Goal: Task Accomplishment & Management: Contribute content

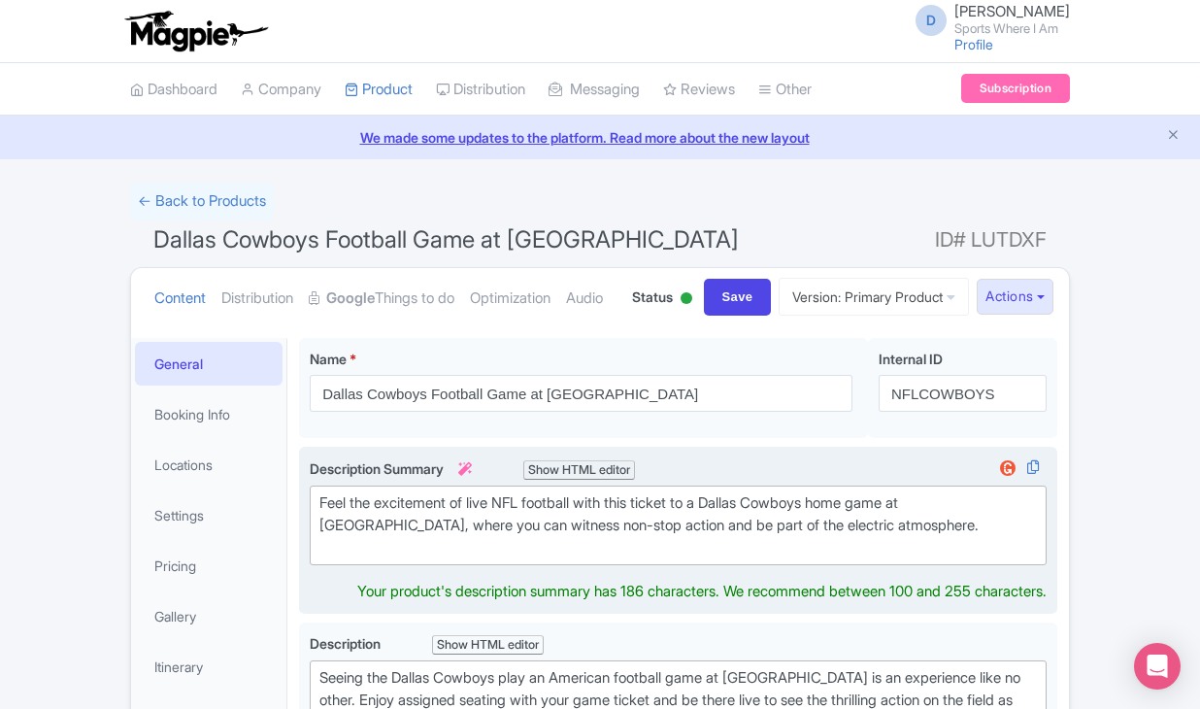
click at [420, 558] on div "Feel the excitement of live NFL football with this ticket to a Dallas Cowboys h…" at bounding box center [678, 525] width 718 height 66
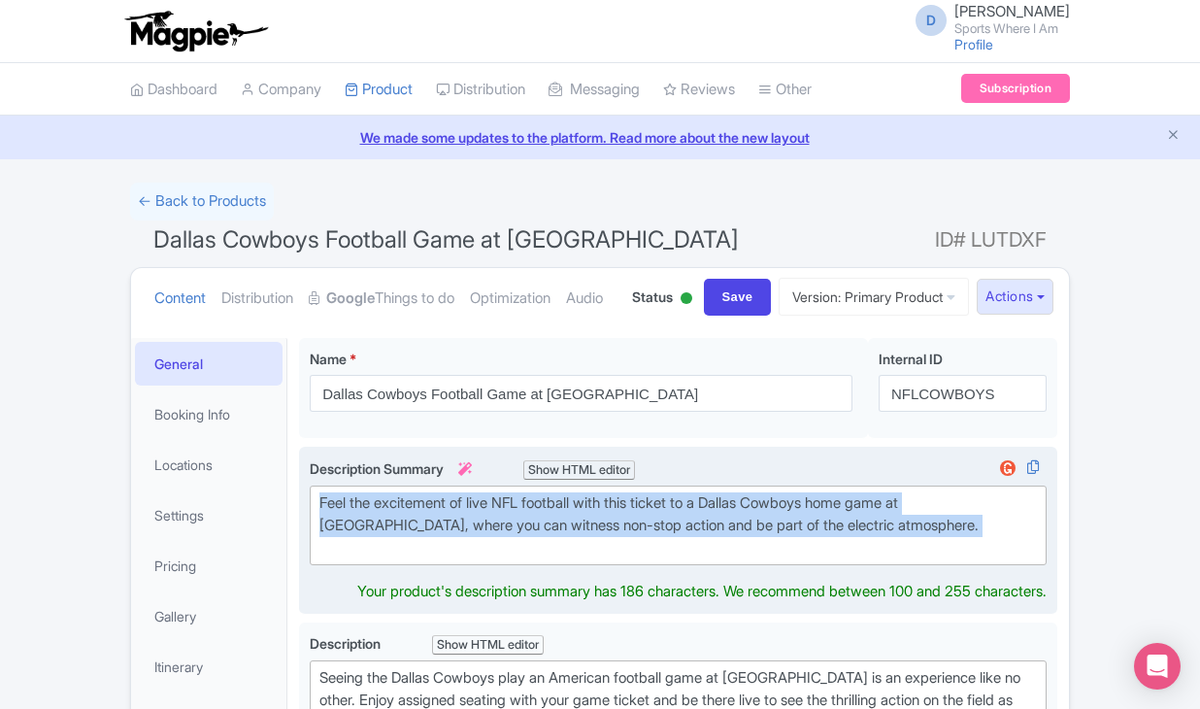
click at [420, 558] on div "Feel the excitement of live NFL football with this ticket to a Dallas Cowboys h…" at bounding box center [678, 525] width 718 height 66
type trix-editor "<div>Feel the excitement of live NFL football with this ticket to a Dallas Cowb…"
copy div "Feel the excitement of live NFL football with this ticket to a Dallas Cowboys h…"
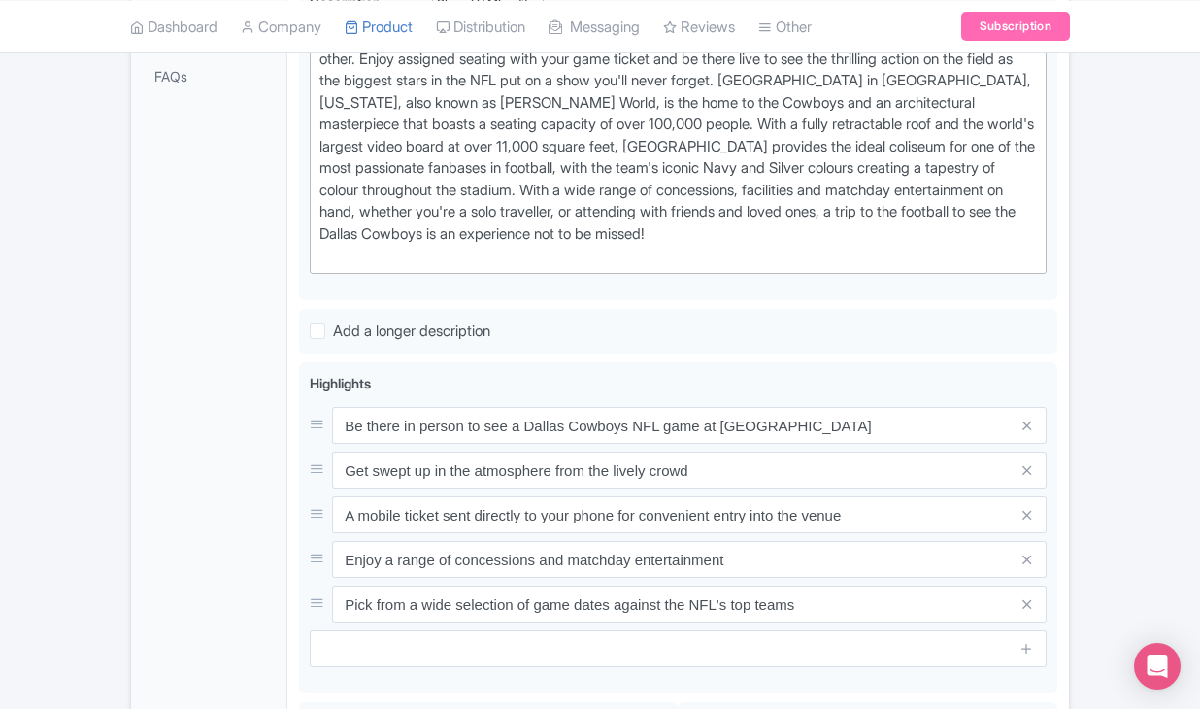
scroll to position [1064, 0]
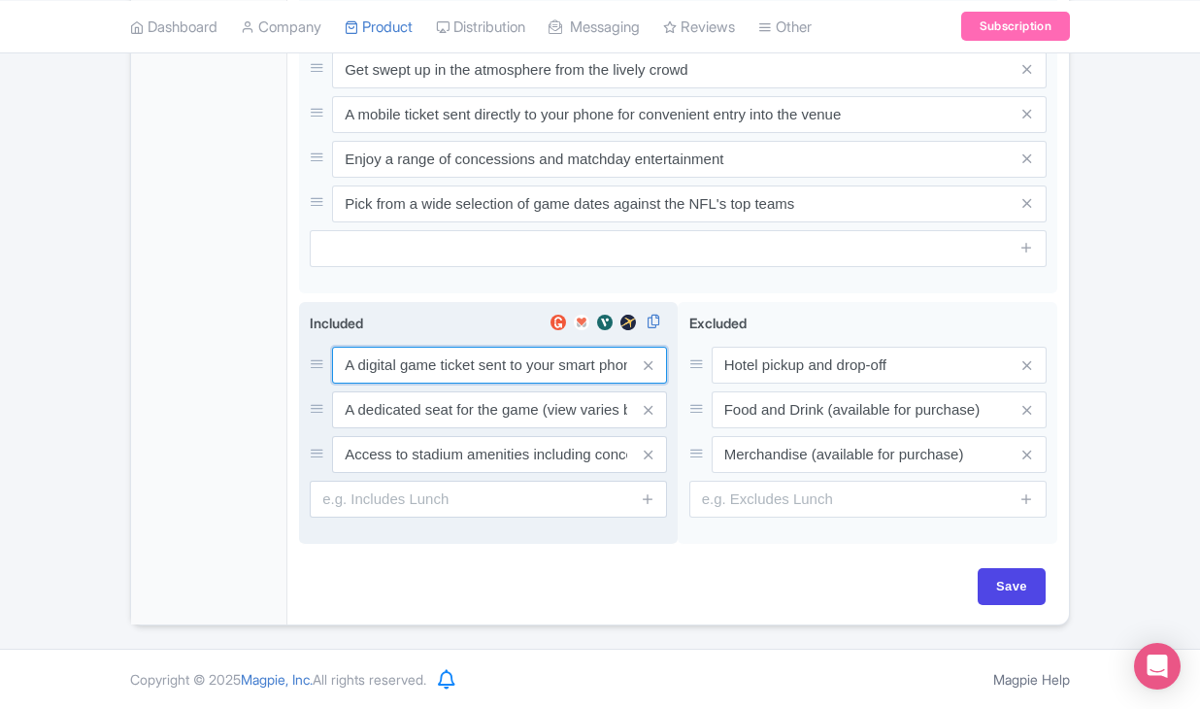
click at [372, 405] on div "A digital game ticket sent to your smart phone A dedicated seat for the game (v…" at bounding box center [488, 410] width 357 height 126
click at [376, 384] on input "A digital game ticket sent to your smart phone" at bounding box center [499, 365] width 335 height 37
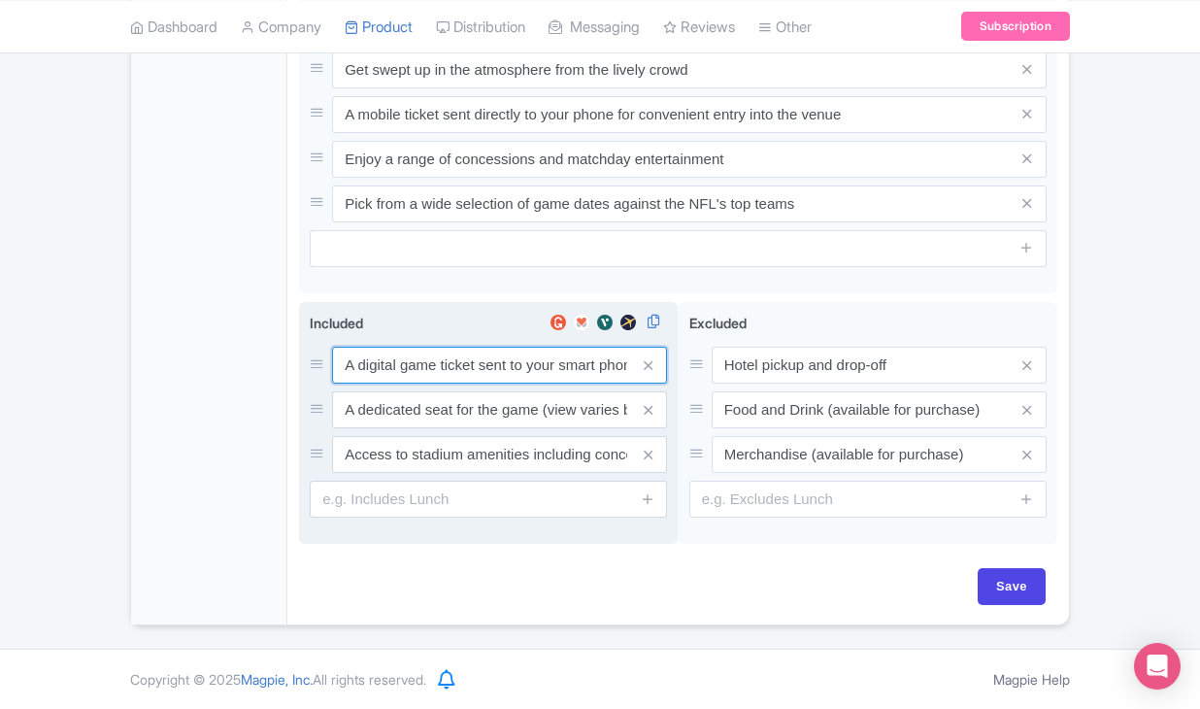
click at [376, 384] on input "A digital game ticket sent to your smart phone" at bounding box center [499, 365] width 335 height 37
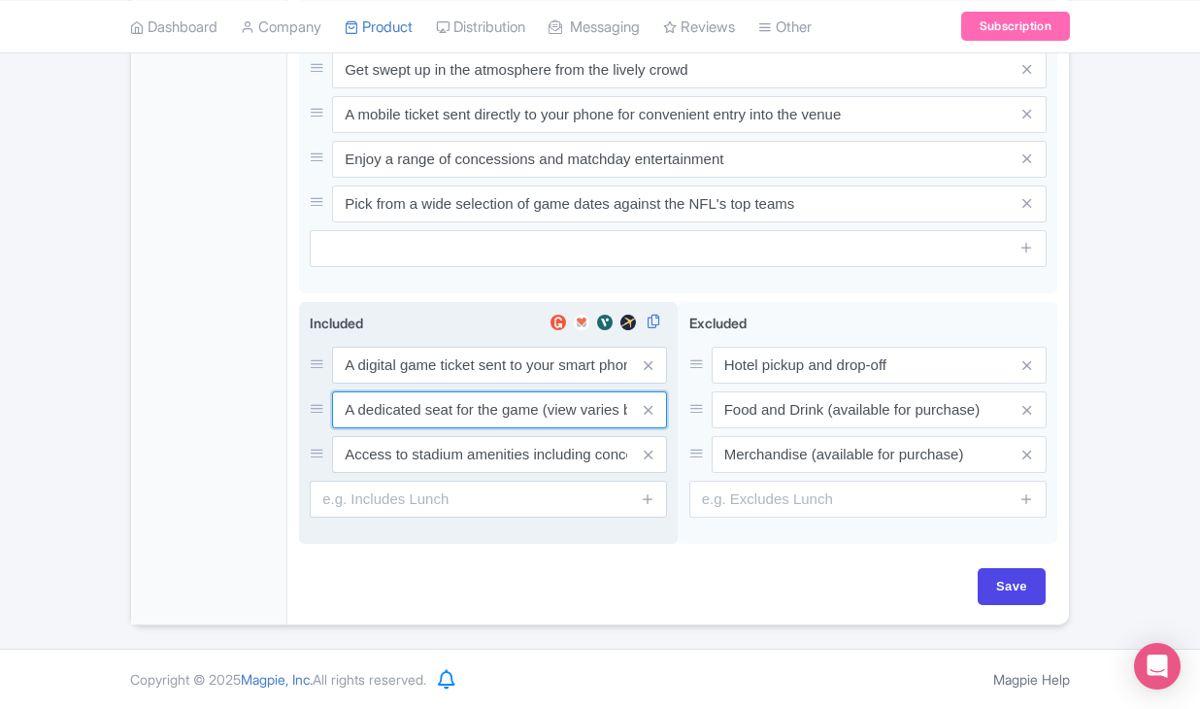
click at [506, 384] on input "A dedicated seat for the game (view varies by seat category)" at bounding box center [499, 365] width 335 height 37
click at [431, 384] on input "Access to stadium amenities including concessions and matchday activations" at bounding box center [499, 365] width 335 height 37
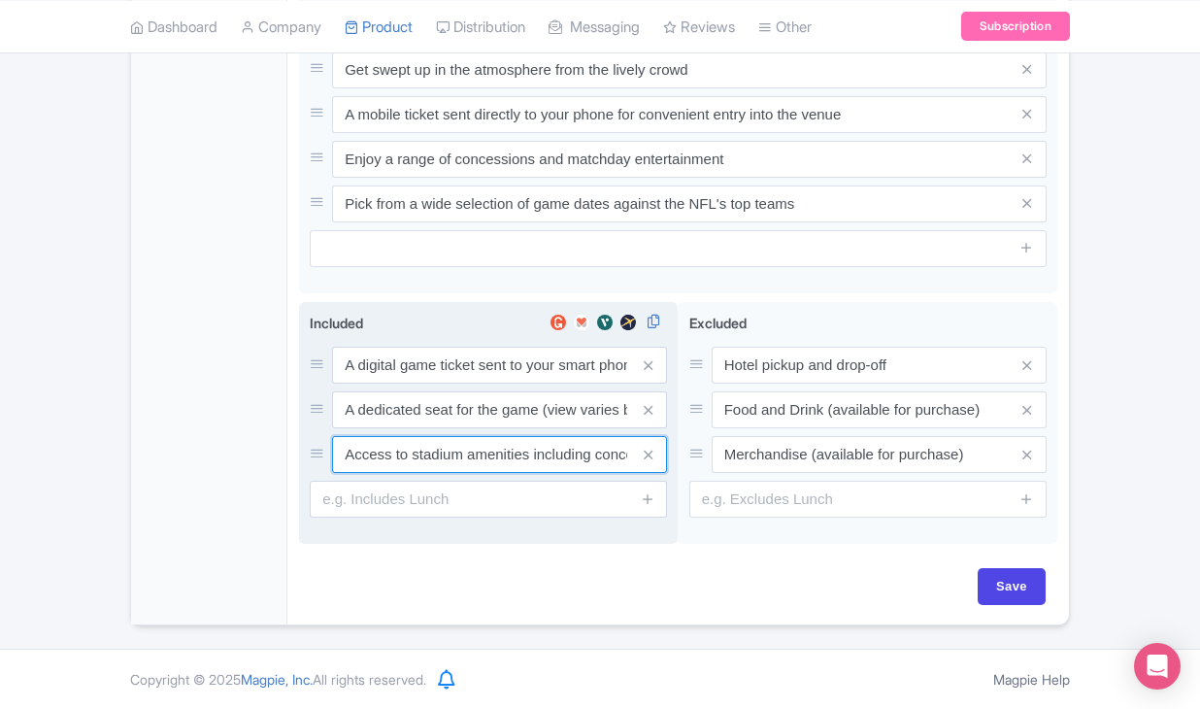
click at [431, 384] on input "Access to stadium amenities including concessions and matchday activations" at bounding box center [499, 365] width 335 height 37
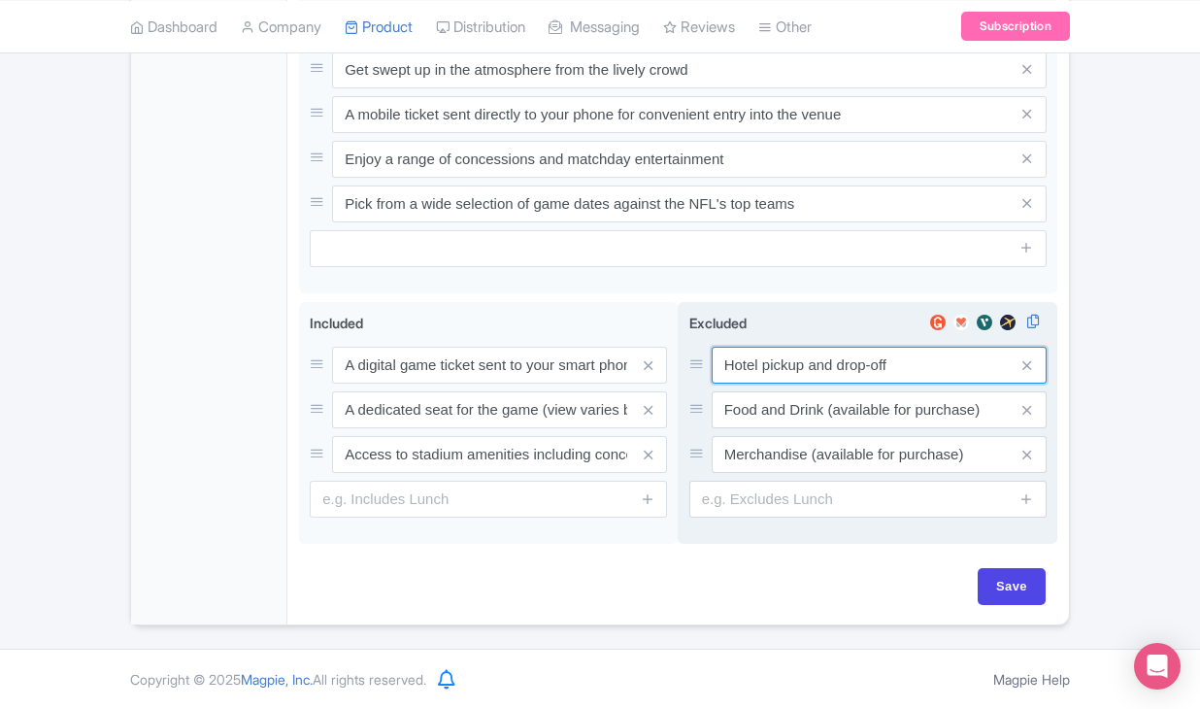
click at [789, 384] on input "Hotel pickup and drop-off" at bounding box center [879, 365] width 335 height 37
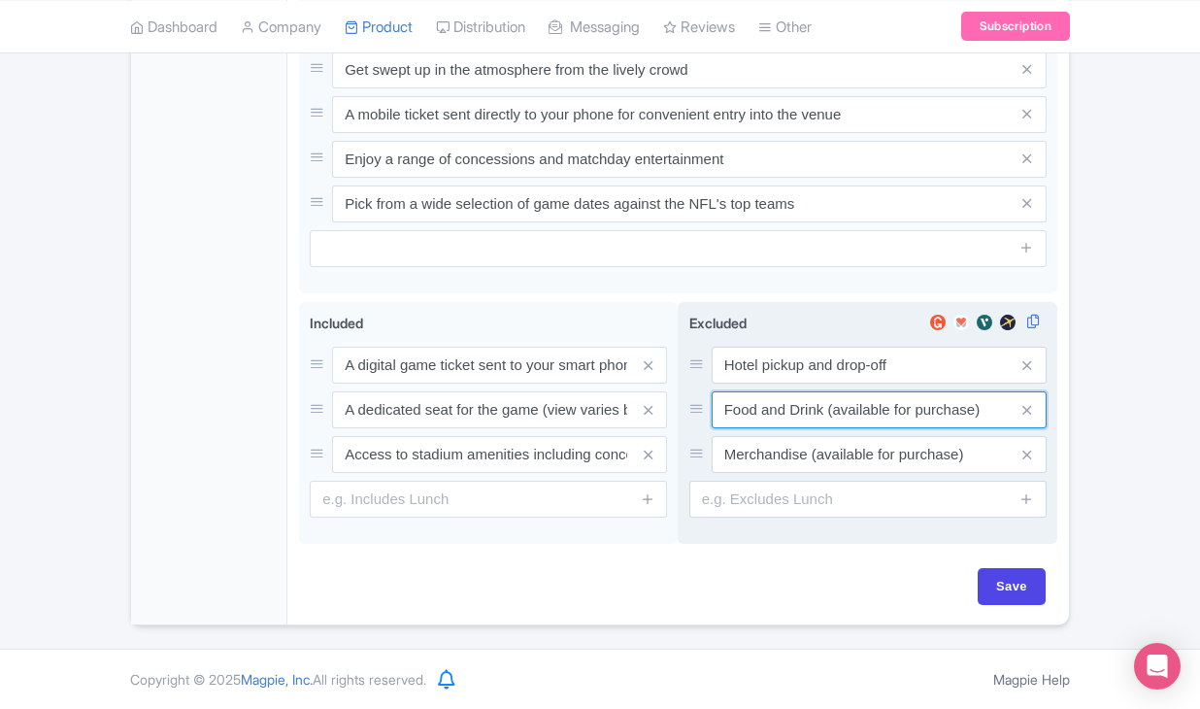
click at [742, 384] on input "Food and Drink (available for purchase)" at bounding box center [879, 365] width 335 height 37
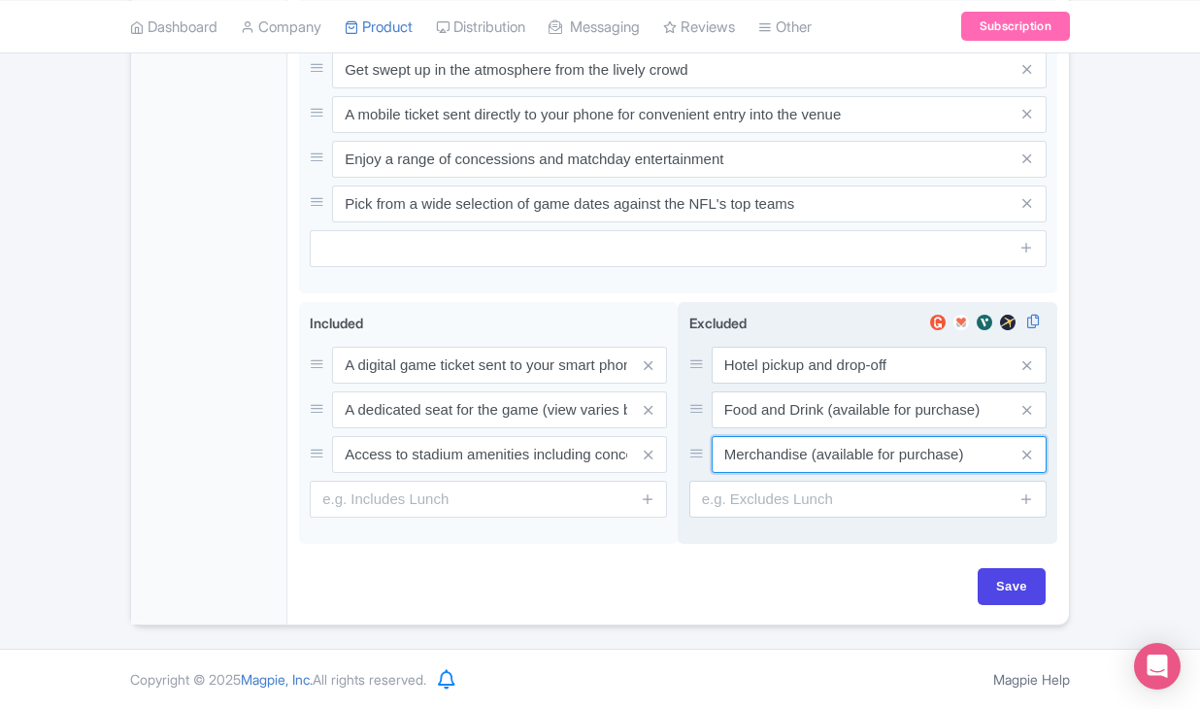
click at [785, 384] on input "Merchandise (available for purchase)" at bounding box center [879, 365] width 335 height 37
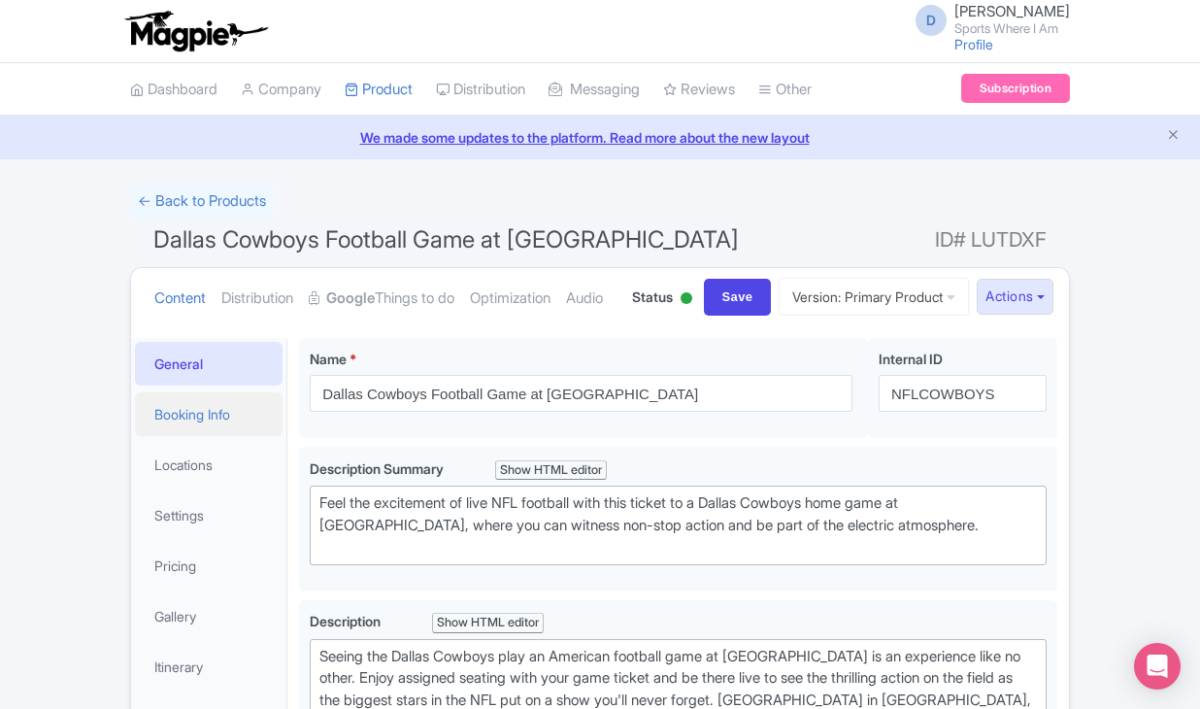
scroll to position [0, 0]
click at [219, 436] on link "Booking Info" at bounding box center [209, 414] width 148 height 44
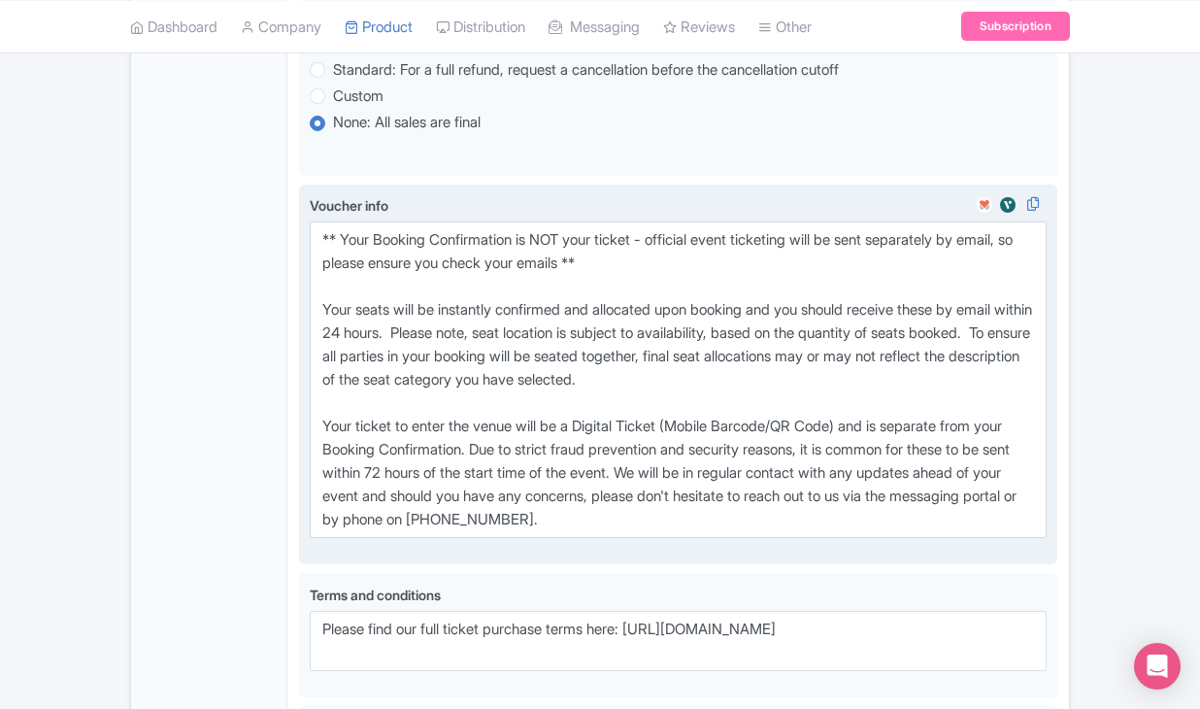
scroll to position [1234, 0]
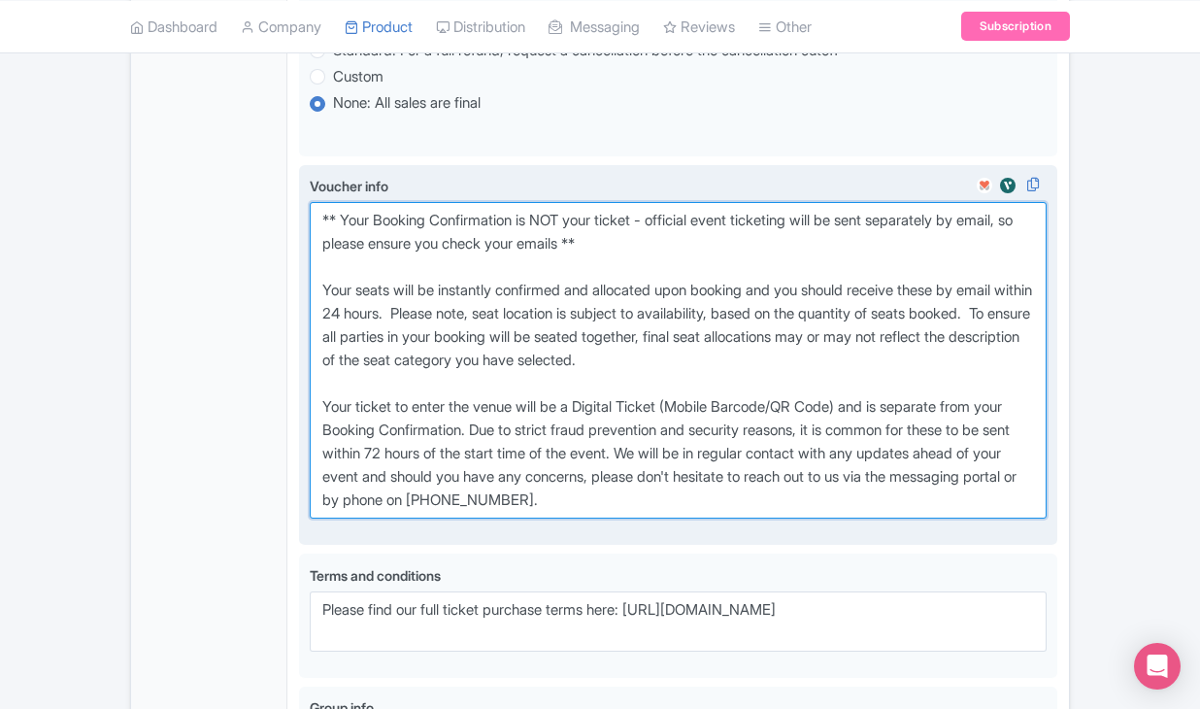
drag, startPoint x: 315, startPoint y: 290, endPoint x: 855, endPoint y: 616, distance: 631.1
click at [855, 546] on div "Voucher info i" at bounding box center [678, 355] width 758 height 381
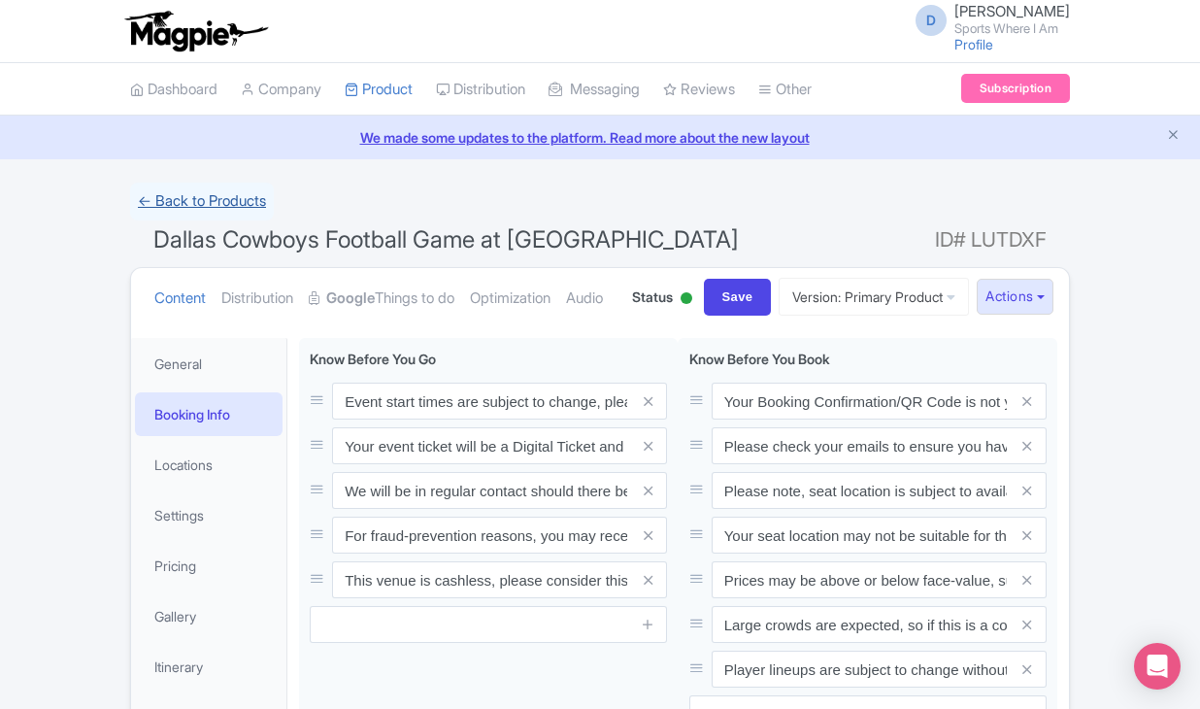
scroll to position [0, 0]
click at [220, 192] on link "← Back to Products" at bounding box center [202, 202] width 144 height 38
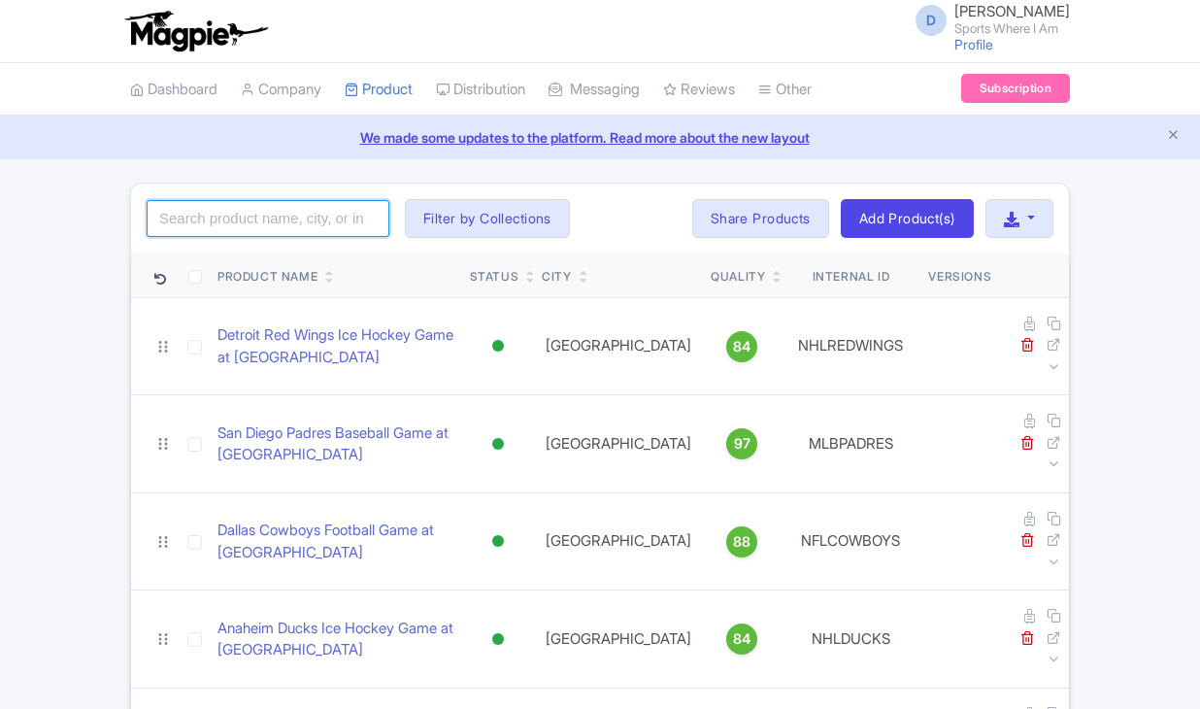
click at [224, 205] on input "search" at bounding box center [268, 218] width 243 height 37
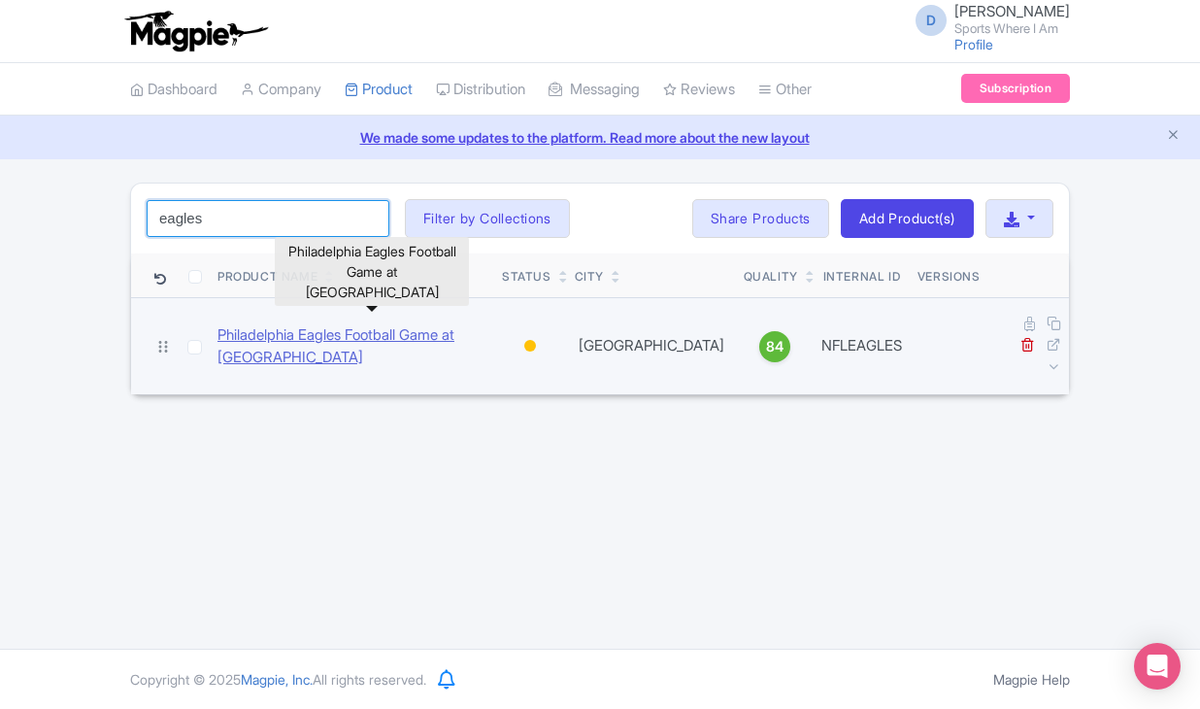
type input "eagles"
click at [279, 324] on link "Philadelphia Eagles Football Game at [GEOGRAPHIC_DATA]" at bounding box center [352, 346] width 269 height 44
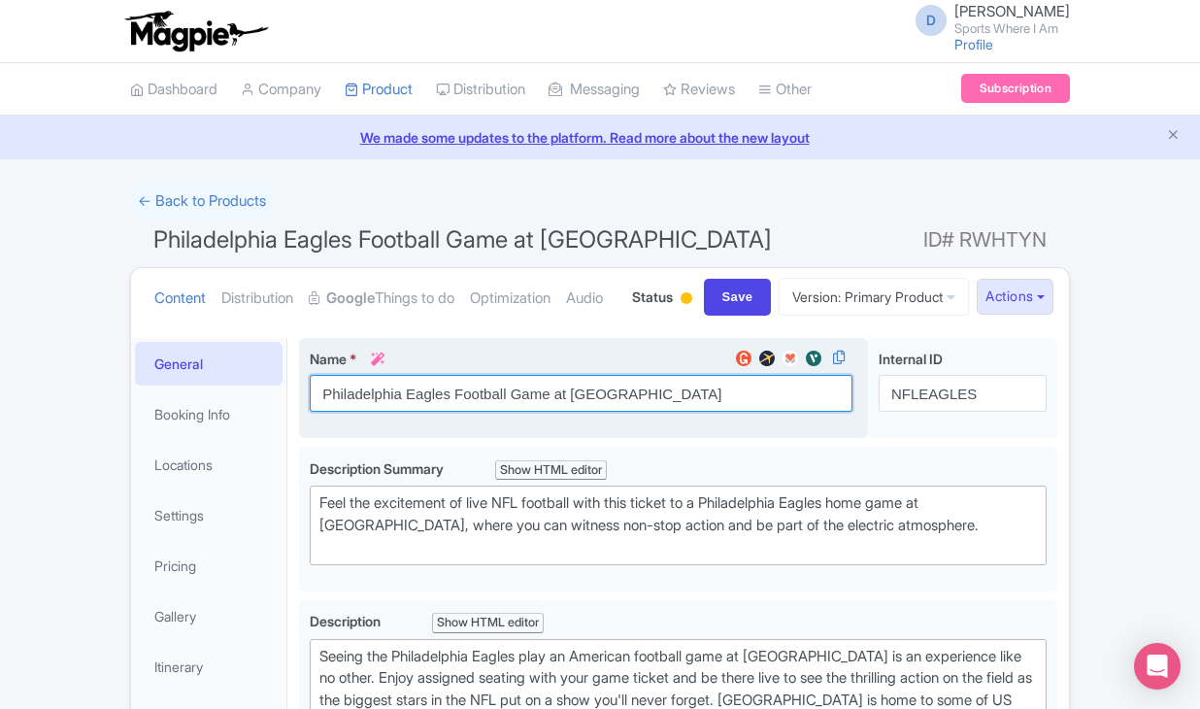
click at [396, 412] on input "Philadelphia Eagles Football Game at [GEOGRAPHIC_DATA]" at bounding box center [581, 393] width 543 height 37
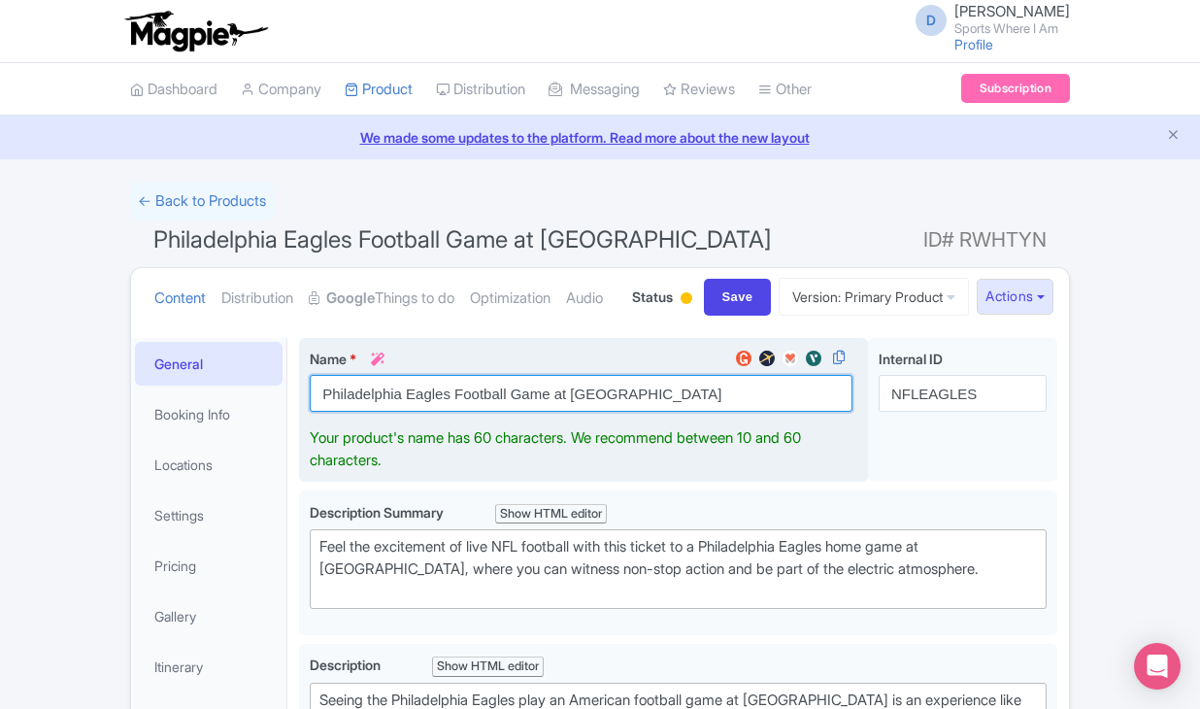
click at [396, 412] on input "Philadelphia Eagles Football Game at [GEOGRAPHIC_DATA]" at bounding box center [581, 393] width 543 height 37
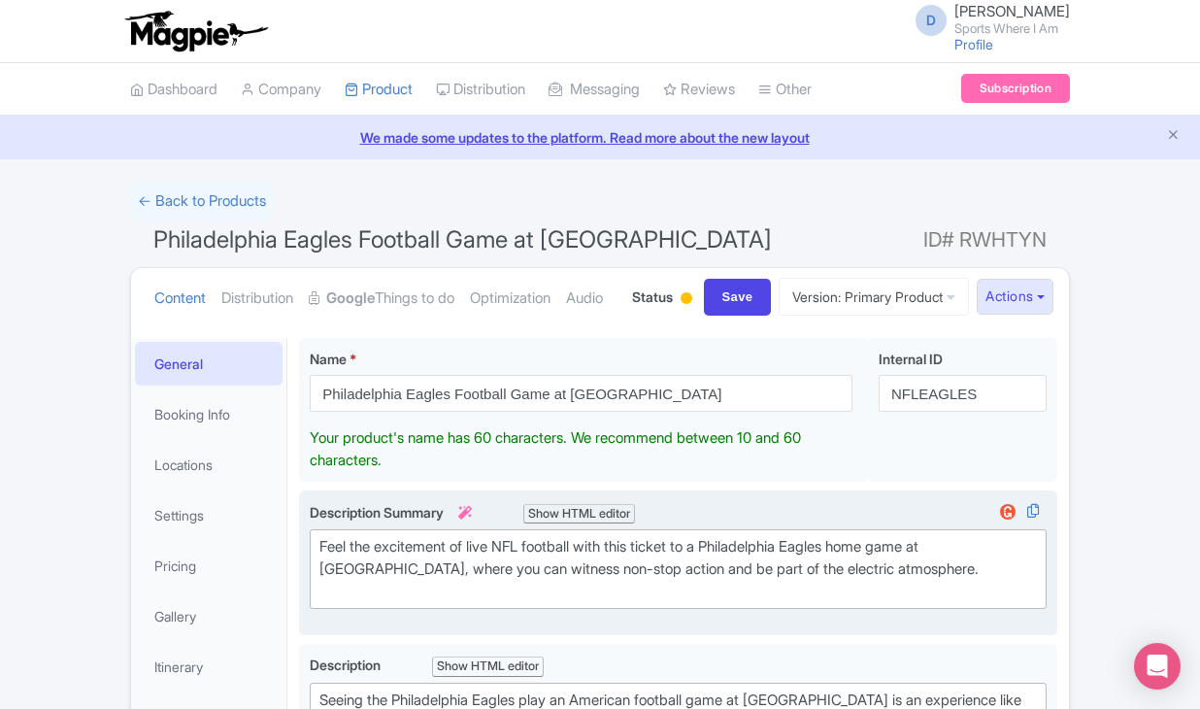
click at [368, 602] on div "Feel the excitement of live NFL football with this ticket to a Philadelphia Eag…" at bounding box center [678, 569] width 718 height 66
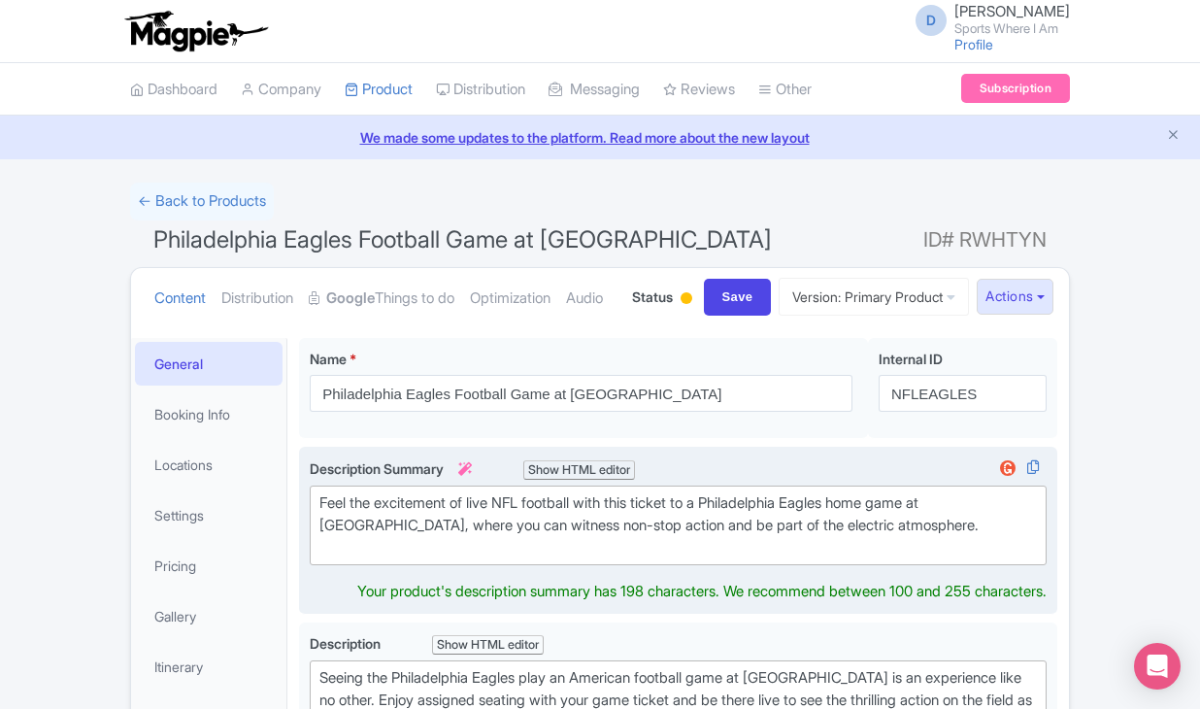
click at [368, 558] on div "Feel the excitement of live NFL football with this ticket to a Philadelphia Eag…" at bounding box center [678, 525] width 718 height 66
click at [377, 558] on div "Feel the excitement of live NFL football with this ticket to a Philadelphia Eag…" at bounding box center [678, 525] width 718 height 66
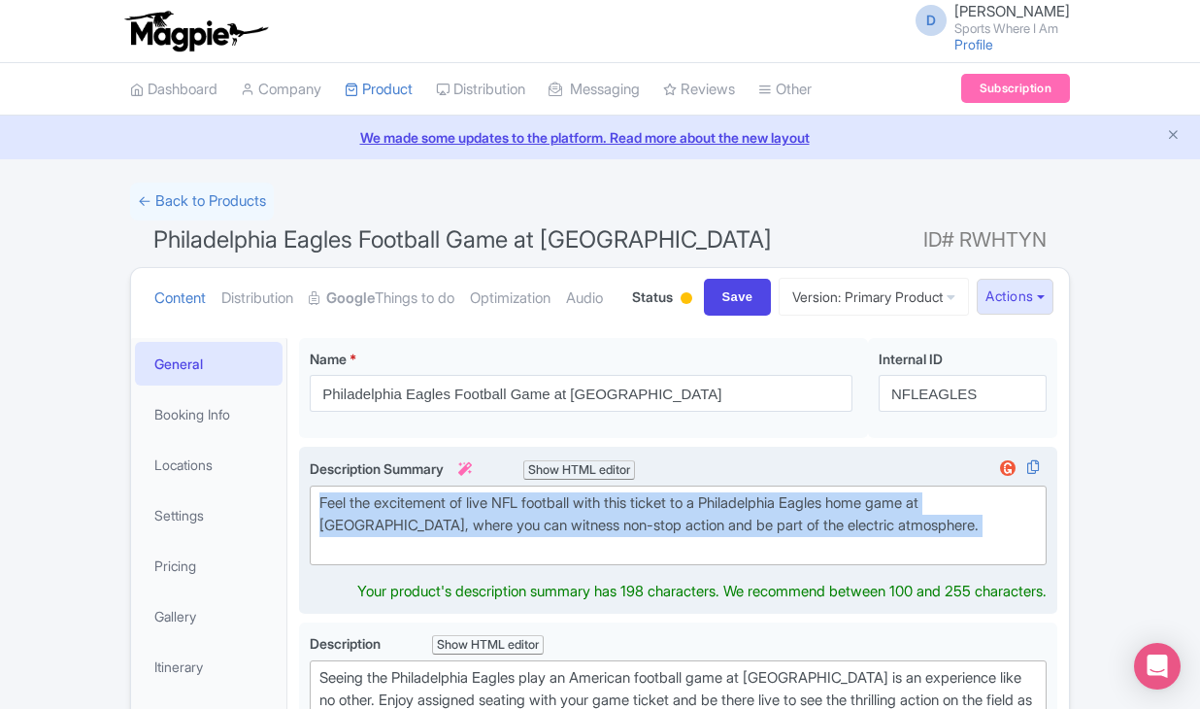
click at [377, 558] on div "Feel the excitement of live NFL football with this ticket to a Philadelphia Eag…" at bounding box center [678, 525] width 718 height 66
type trix-editor "<div>Feel the excitement of live NFL football with this ticket to a Philadelphi…"
copy div "Feel the excitement of live NFL football with this ticket to a Philadelphia Eag…"
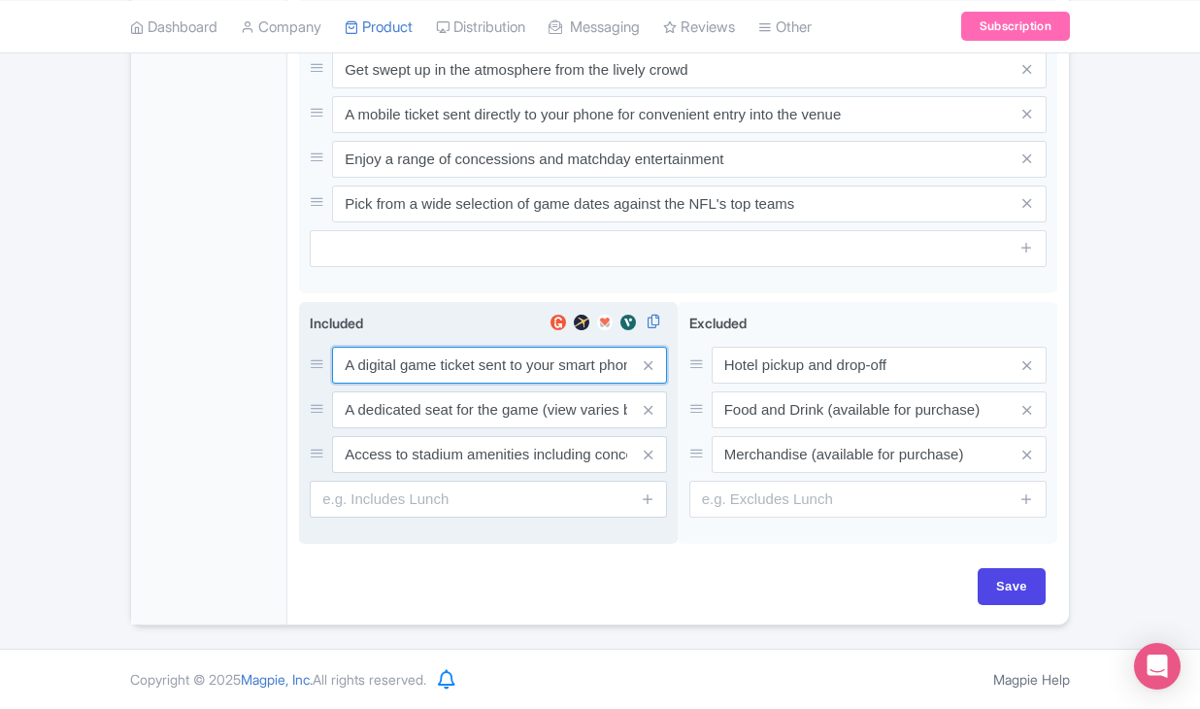
click at [382, 357] on input "A digital game ticket sent to your smart phone" at bounding box center [499, 365] width 335 height 37
click at [382, 357] on input "A digital game ticket sent to your smart phone" at bounding box center [499, 364] width 335 height 37
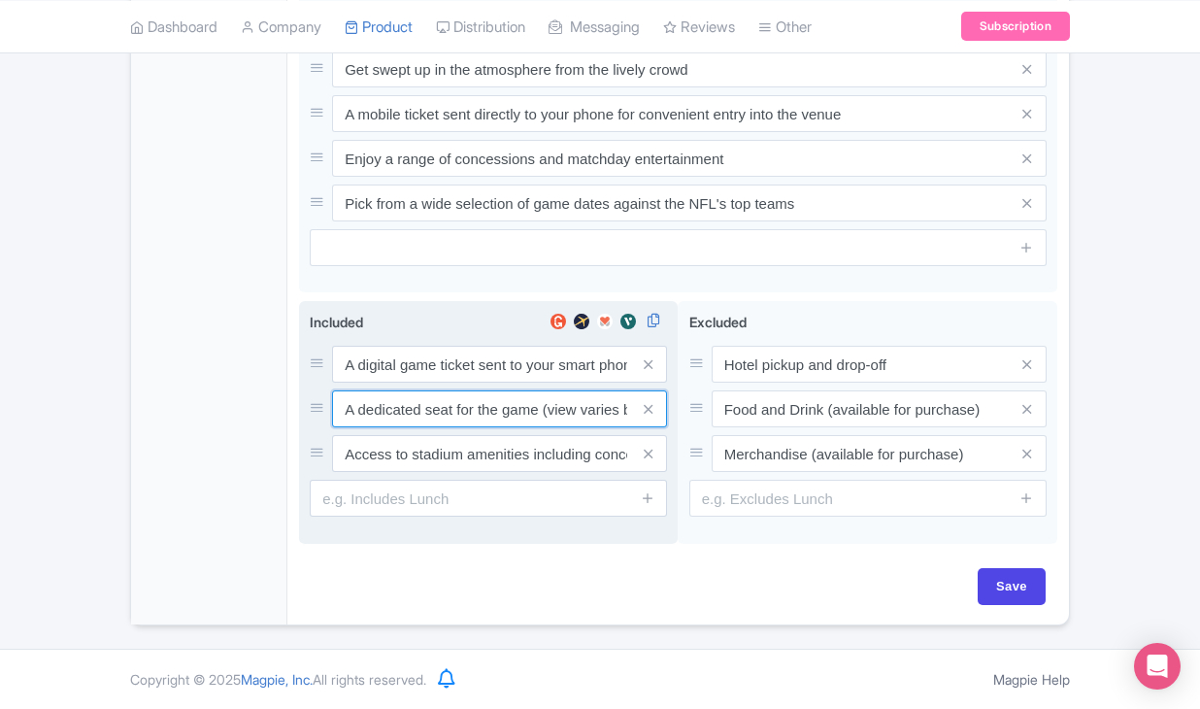
click at [440, 383] on input "A dedicated seat for the game (view varies by seat category)" at bounding box center [499, 364] width 335 height 37
click at [507, 383] on input "Access to stadium amenities including concessions and matchday activations" at bounding box center [499, 364] width 335 height 37
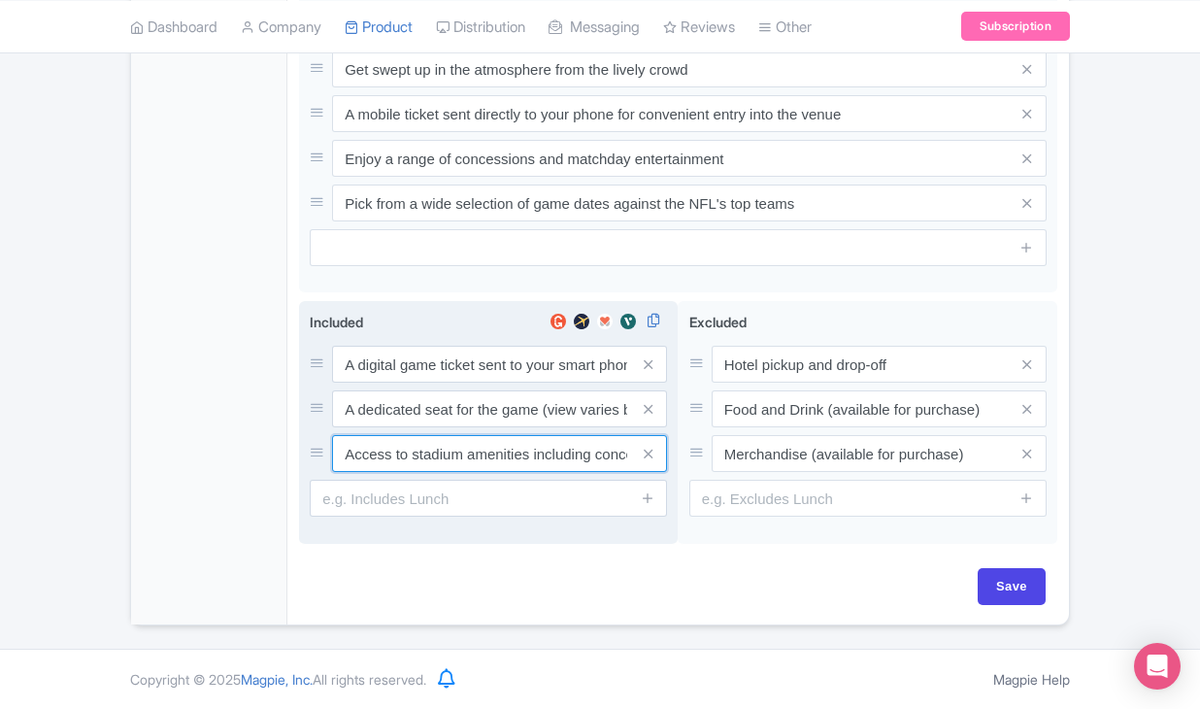
click at [507, 383] on input "Access to stadium amenities including concessions and matchday activations" at bounding box center [499, 364] width 335 height 37
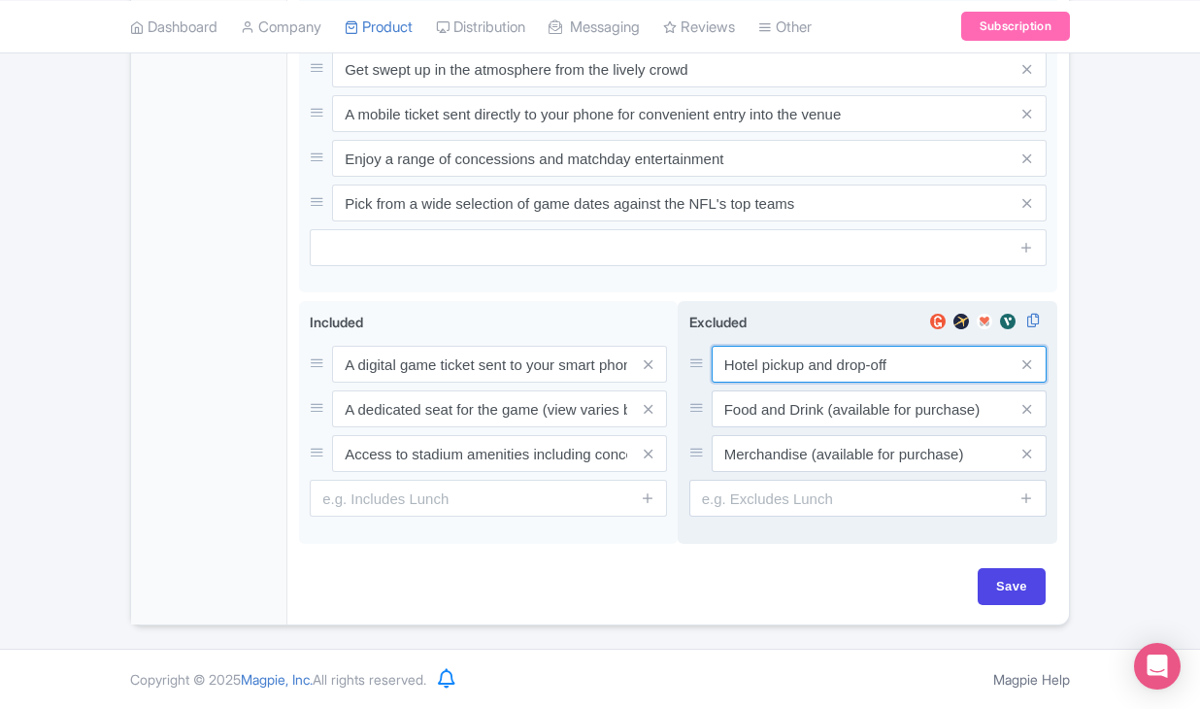
click at [743, 371] on input "Hotel pickup and drop-off" at bounding box center [879, 364] width 335 height 37
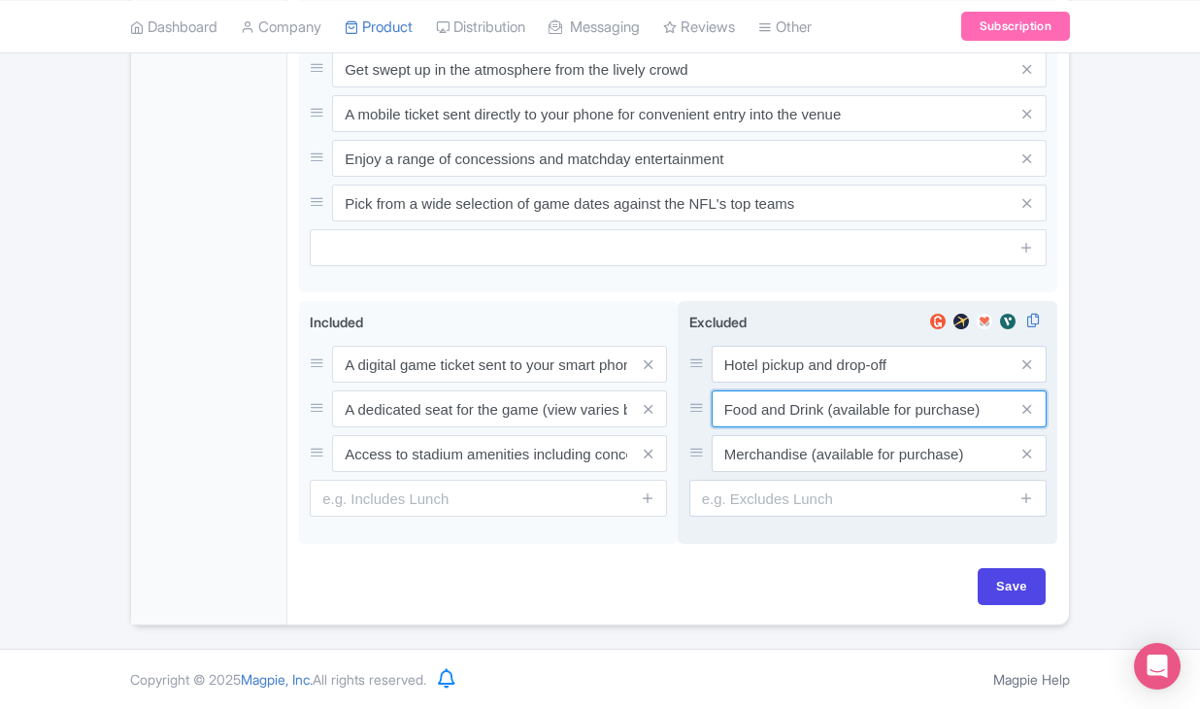
click at [740, 383] on input "Food and Drink (available for purchase)" at bounding box center [879, 364] width 335 height 37
click at [762, 383] on input "Merchandise (available for purchase)" at bounding box center [879, 364] width 335 height 37
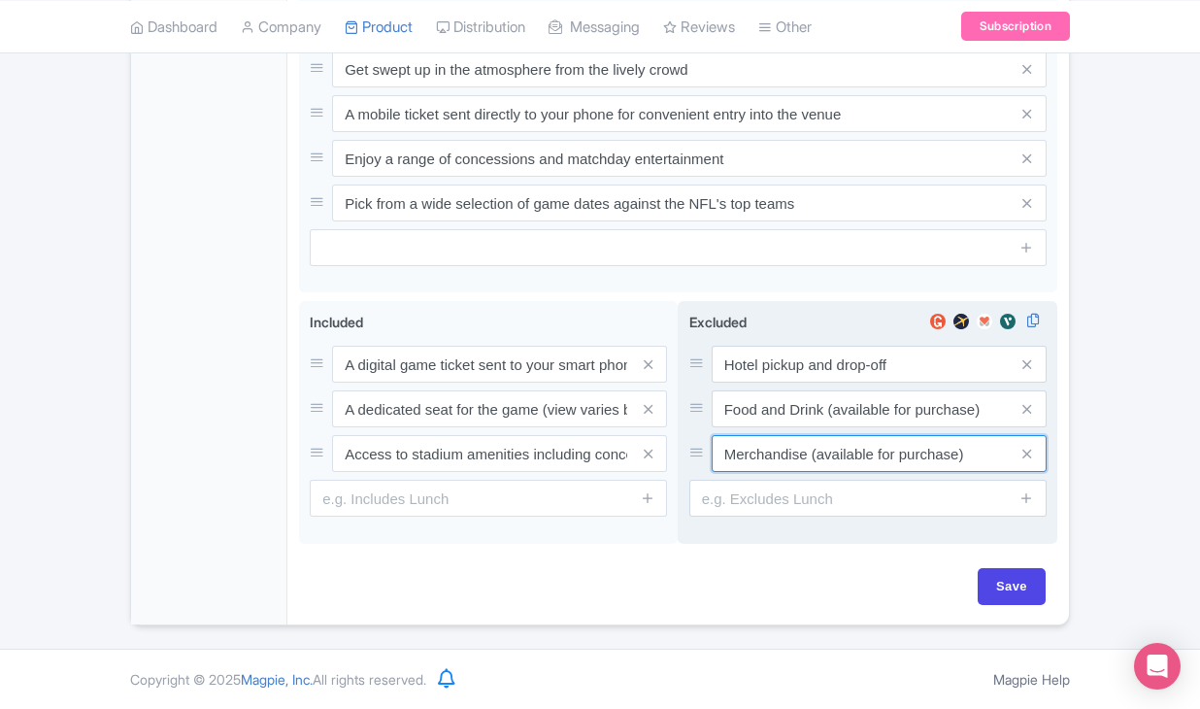
click at [762, 383] on input "Merchandise (available for purchase)" at bounding box center [879, 364] width 335 height 37
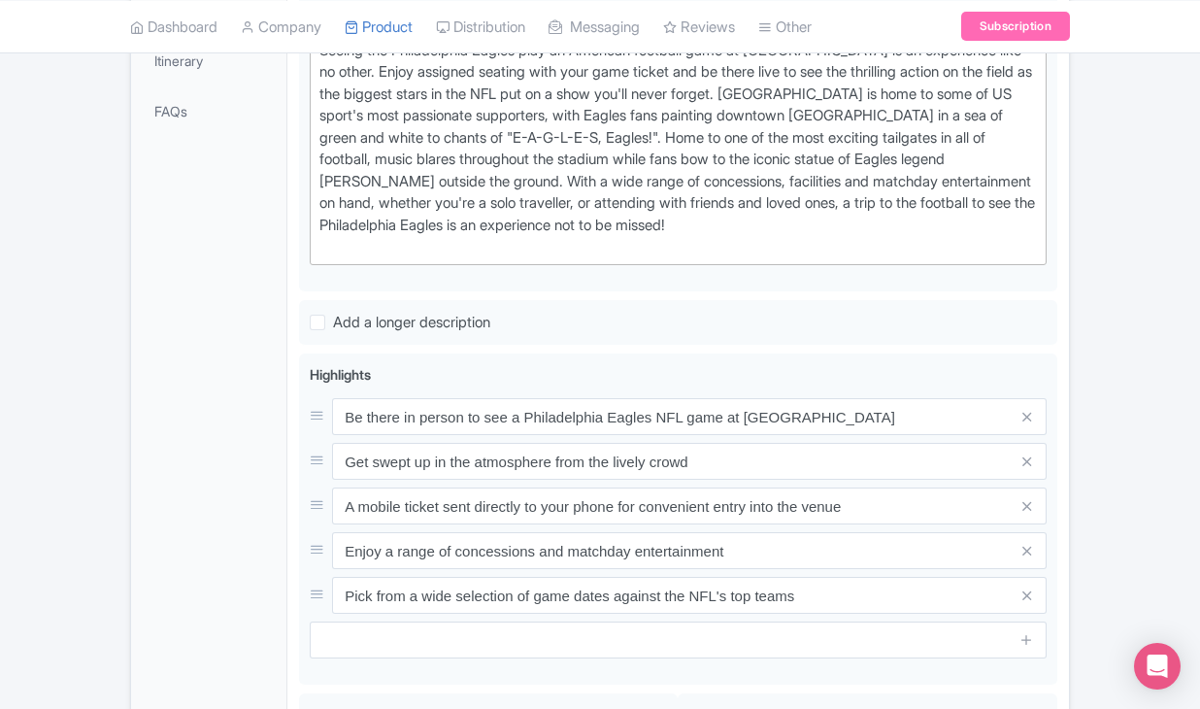
scroll to position [176, 0]
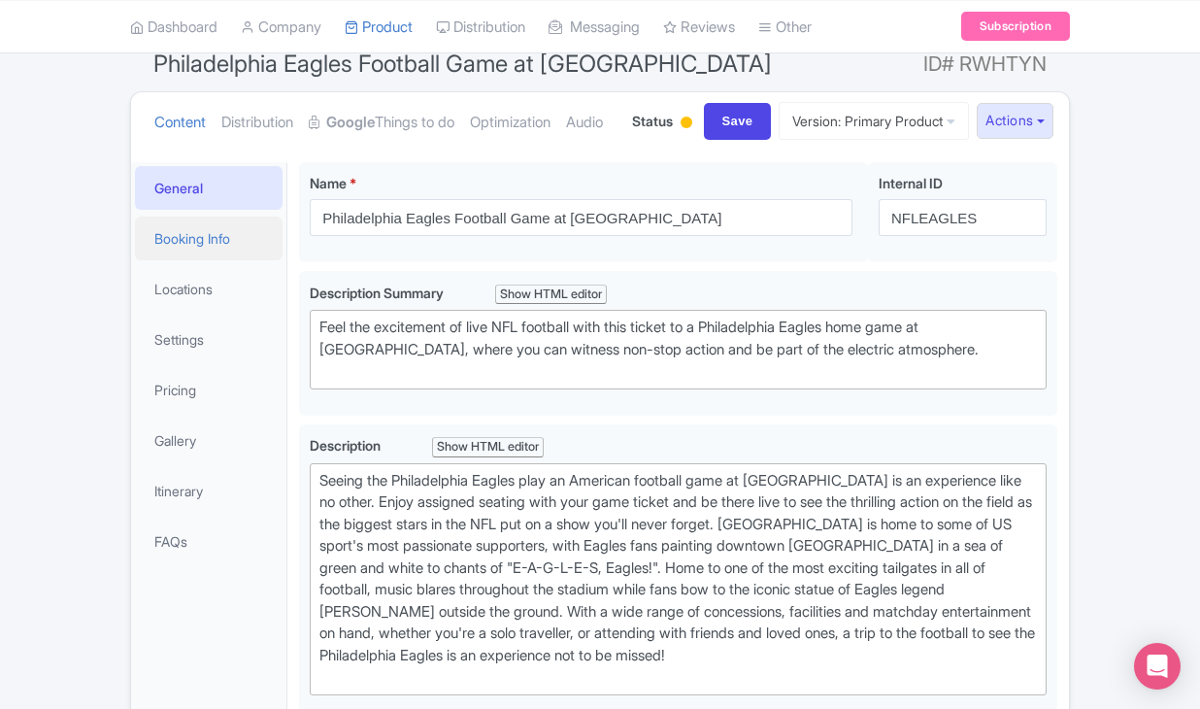
click at [213, 260] on link "Booking Info" at bounding box center [209, 239] width 148 height 44
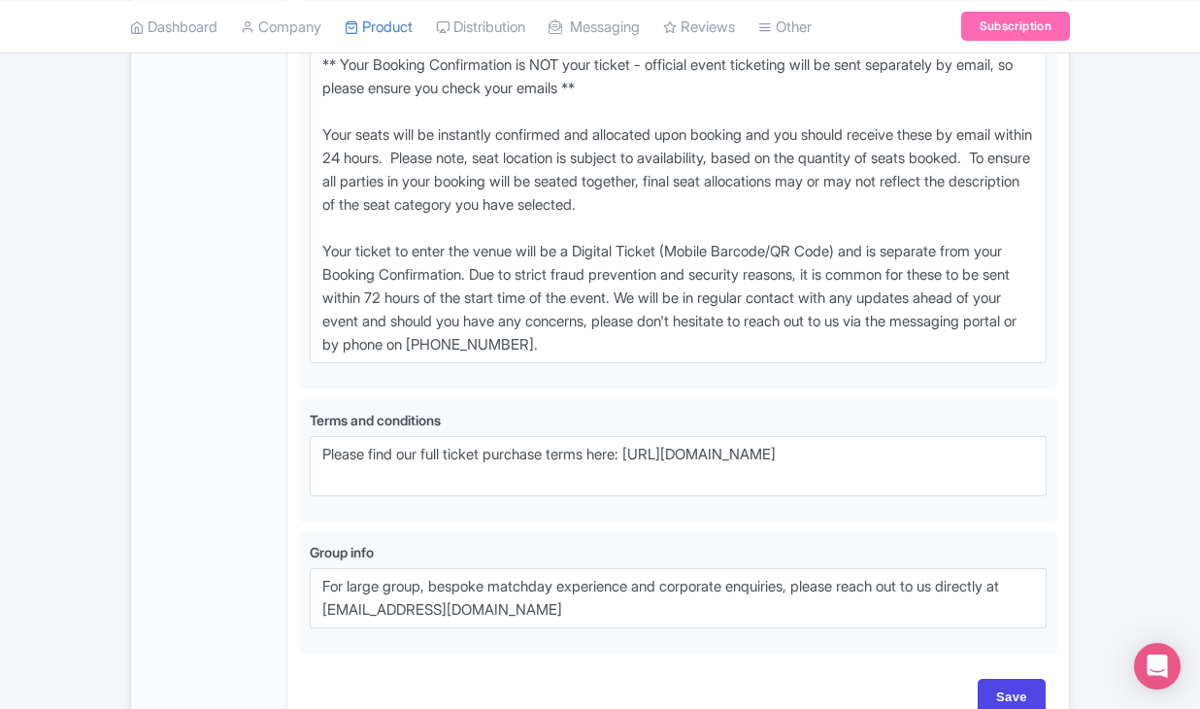
scroll to position [1398, 0]
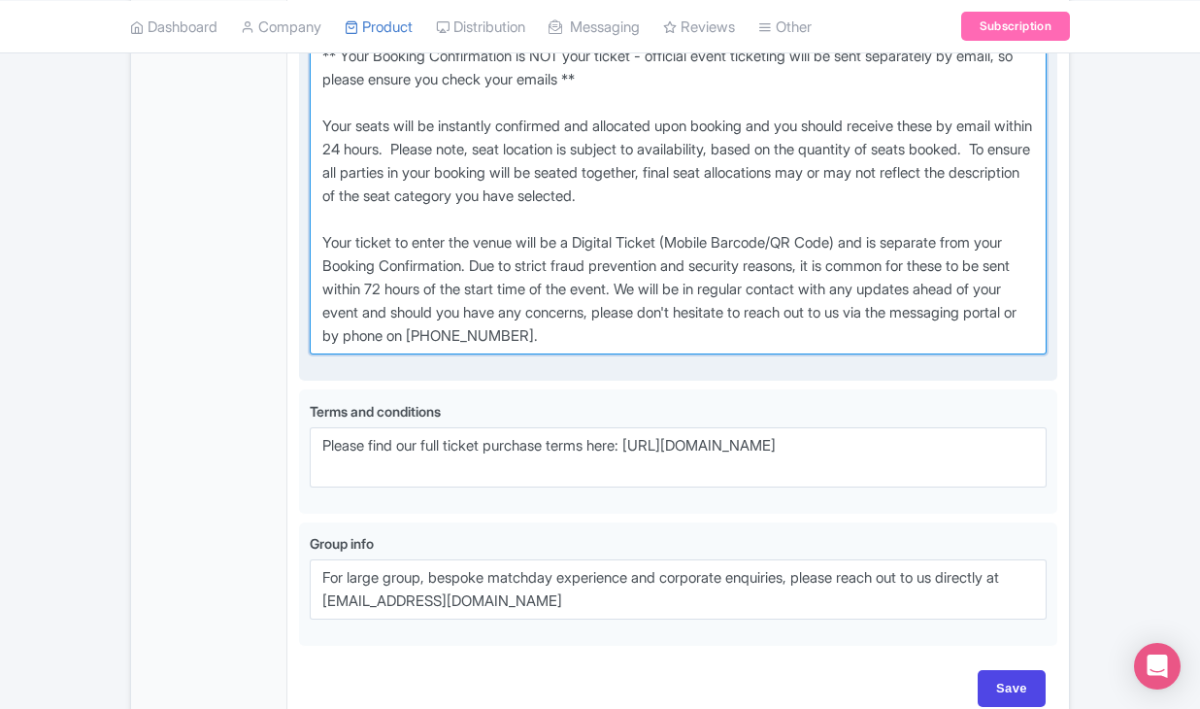
drag, startPoint x: 318, startPoint y: 118, endPoint x: 760, endPoint y: 414, distance: 531.3
click at [760, 354] on textarea "** Your Booking Confirmation is NOT your ticket - official event ticketing will…" at bounding box center [678, 196] width 737 height 317
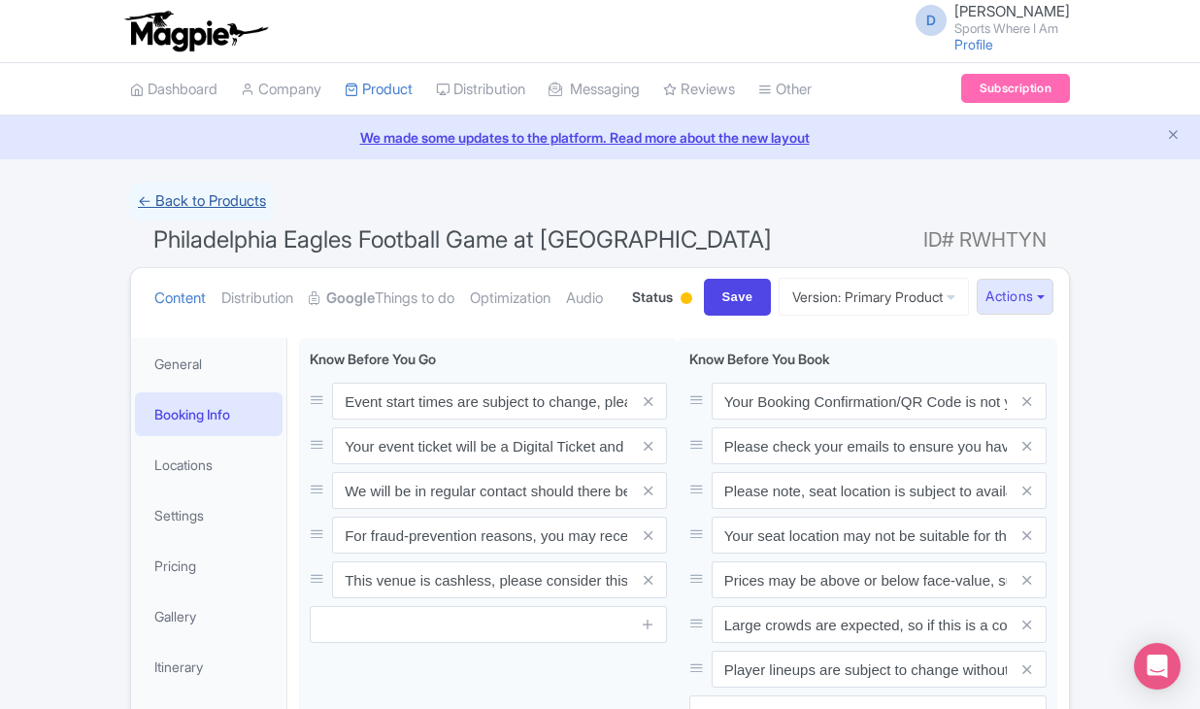
scroll to position [0, 0]
click at [236, 199] on link "← Back to Products" at bounding box center [202, 202] width 144 height 38
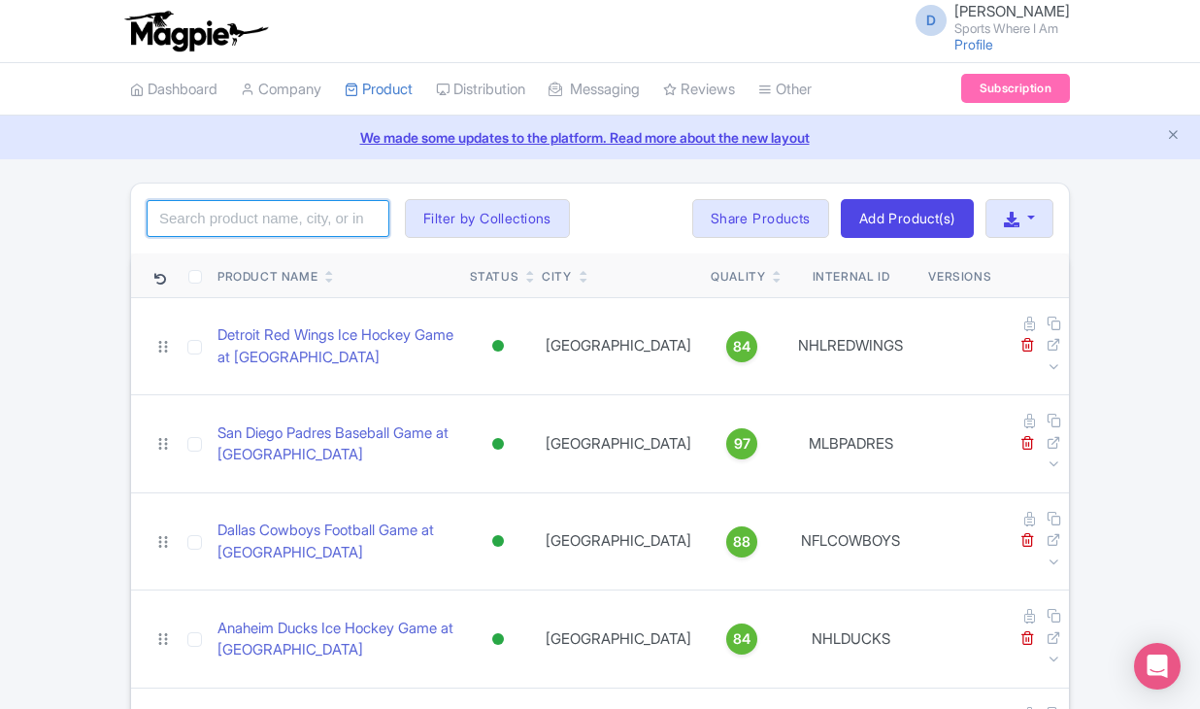
click at [288, 207] on input "search" at bounding box center [268, 218] width 243 height 37
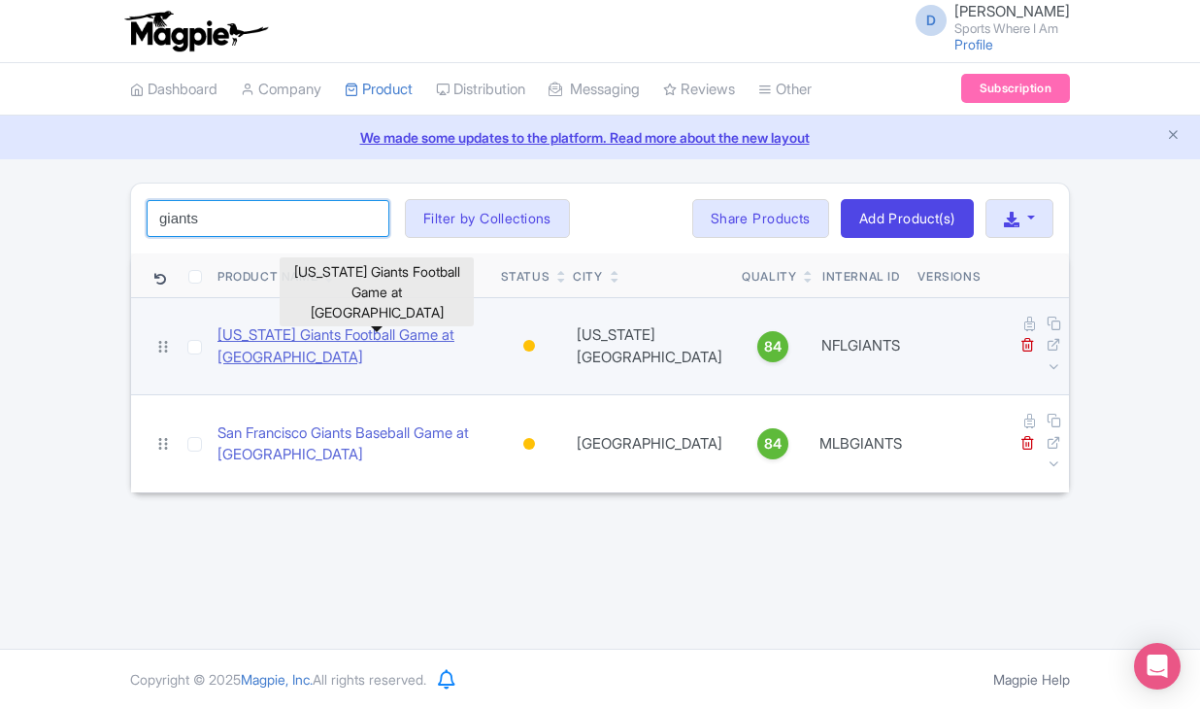
type input "giants"
click at [240, 342] on link "[US_STATE] Giants Football Game at [GEOGRAPHIC_DATA]" at bounding box center [352, 346] width 268 height 44
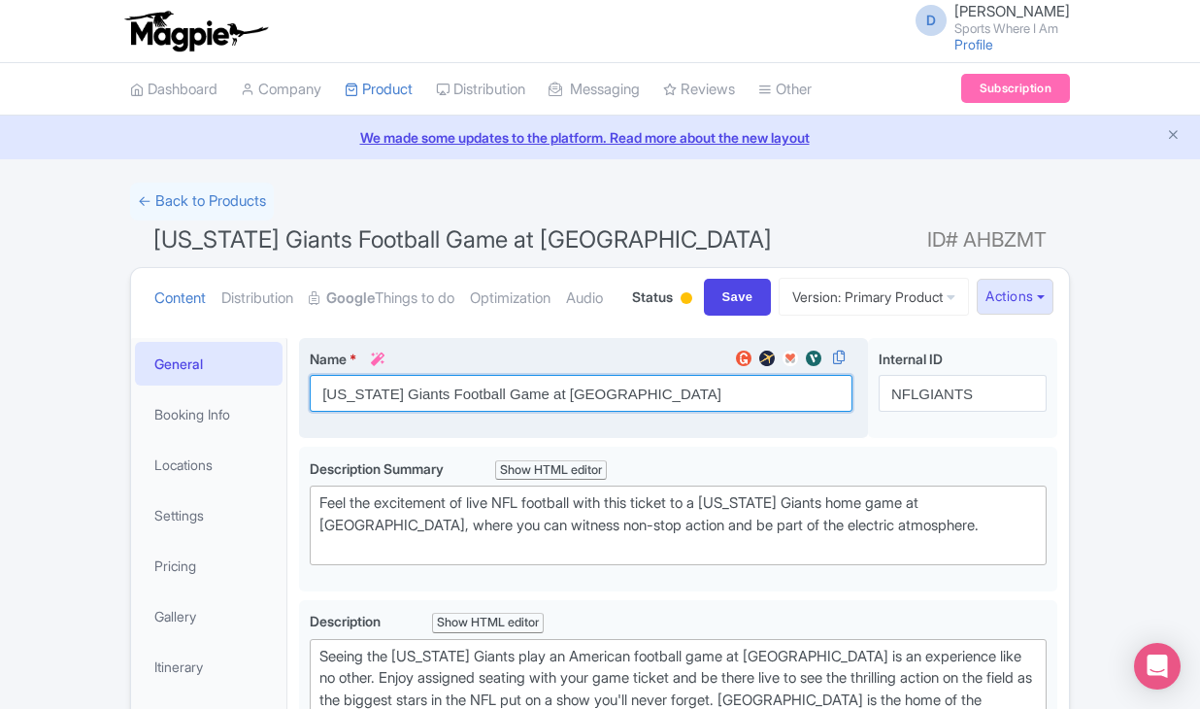
click at [375, 412] on input "[US_STATE] Giants Football Game at [GEOGRAPHIC_DATA]" at bounding box center [581, 393] width 543 height 37
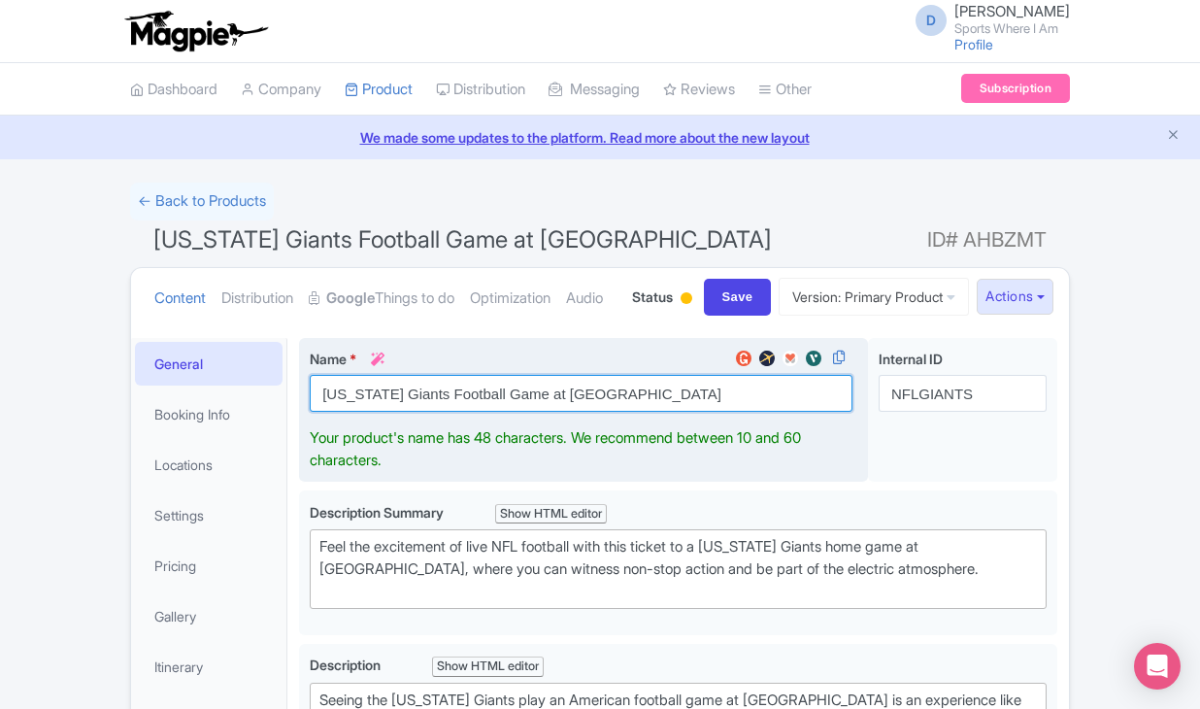
click at [375, 412] on input "[US_STATE] Giants Football Game at [GEOGRAPHIC_DATA]" at bounding box center [581, 393] width 543 height 37
click at [375, 412] on input "New York Giants Football Game at Metlife Stadium" at bounding box center [581, 393] width 543 height 37
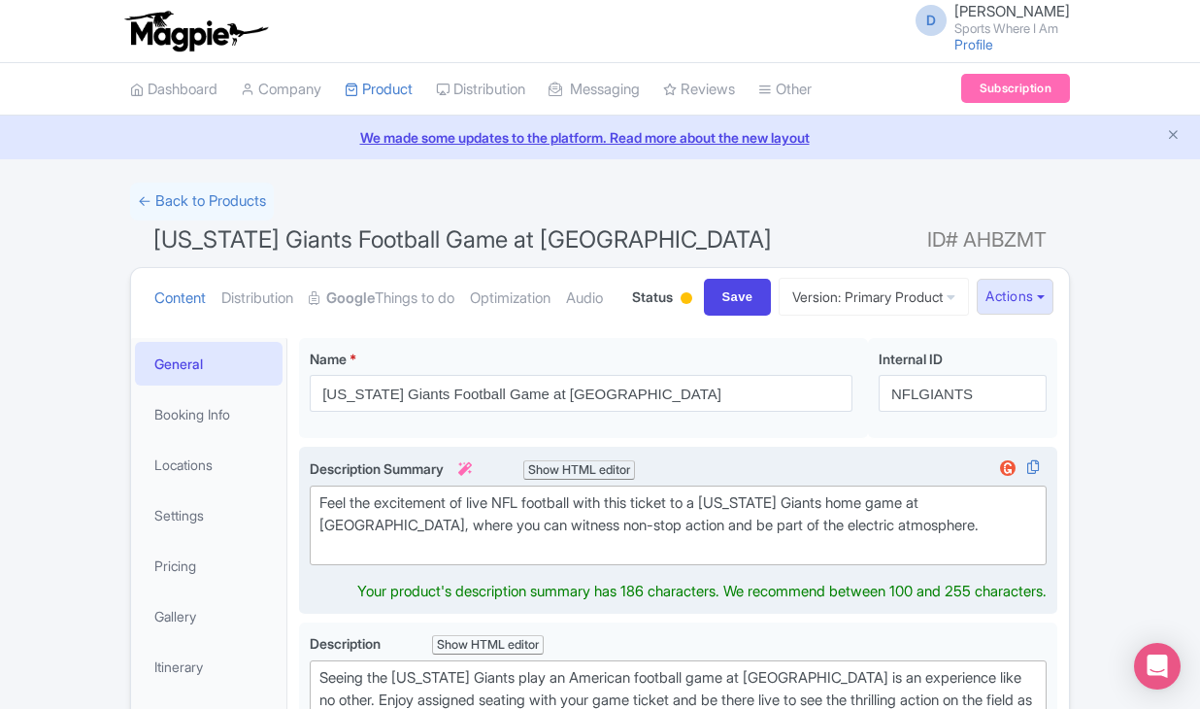
click at [346, 558] on div "Feel the excitement of live NFL football with this ticket to a New York Giants …" at bounding box center [678, 525] width 718 height 66
drag, startPoint x: 324, startPoint y: 574, endPoint x: 491, endPoint y: 574, distance: 167.0
click at [491, 558] on div "Feel the excitement of live NFL football with this ticket to a New York Giants …" at bounding box center [678, 525] width 718 height 66
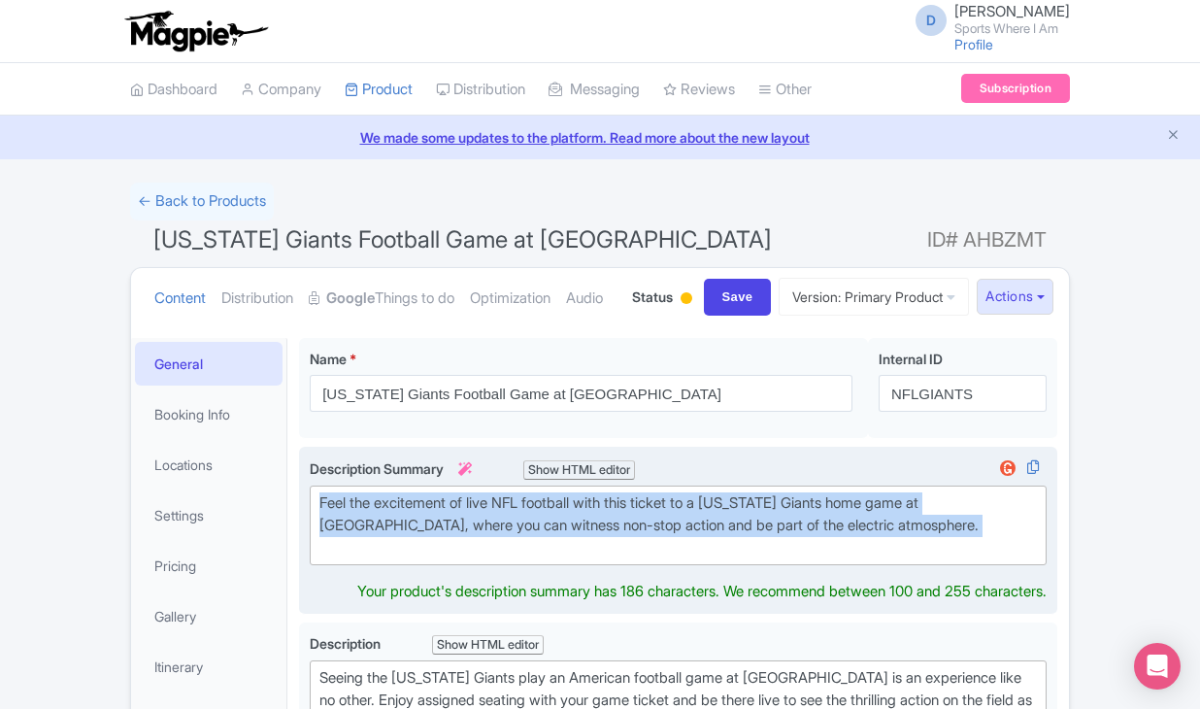
drag, startPoint x: 954, startPoint y: 609, endPoint x: 307, endPoint y: 568, distance: 648.0
click at [307, 568] on div "Feel the excitement of live NFL football with this ticket to a New York Giants …" at bounding box center [678, 530] width 758 height 167
type trix-editor "<div>Feel the excitement of live NFL football with this ticket to a New York Gi…"
copy div "Feel the excitement of live NFL football with this ticket to a New York Giants …"
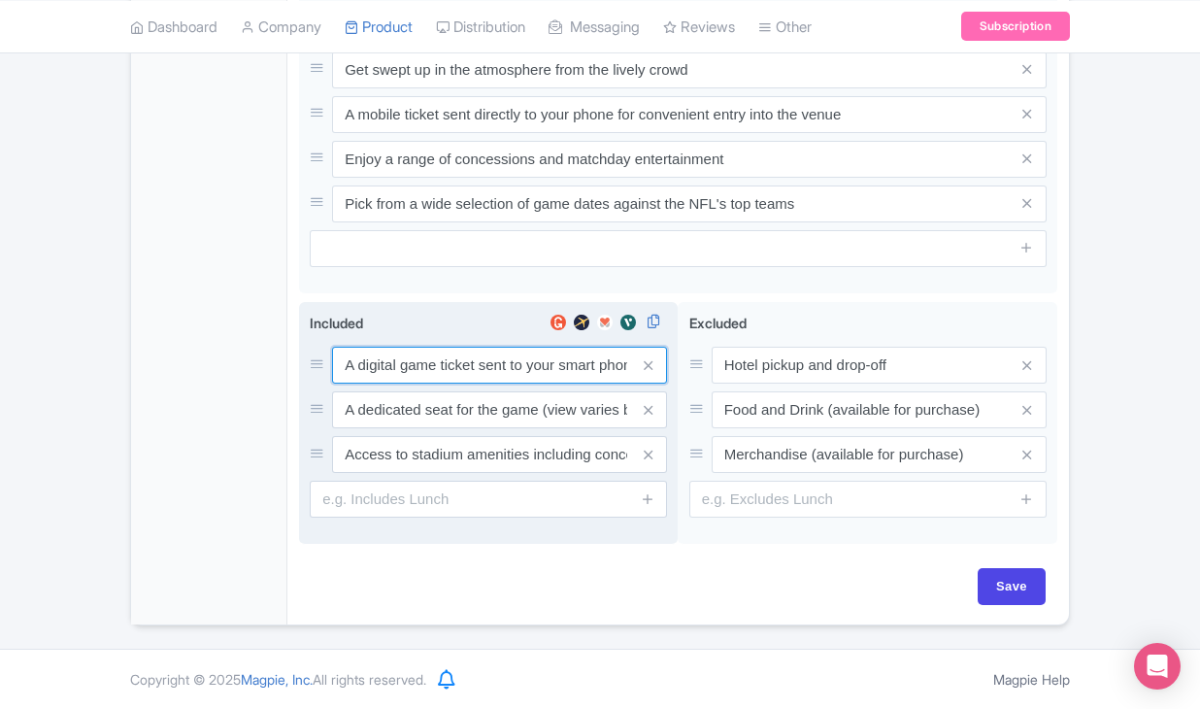
scroll to position [1062, 0]
click at [415, 354] on input "A digital game ticket sent to your smart phone" at bounding box center [499, 365] width 335 height 37
click at [415, 354] on input "A digital game ticket sent to your smart phone" at bounding box center [499, 364] width 335 height 37
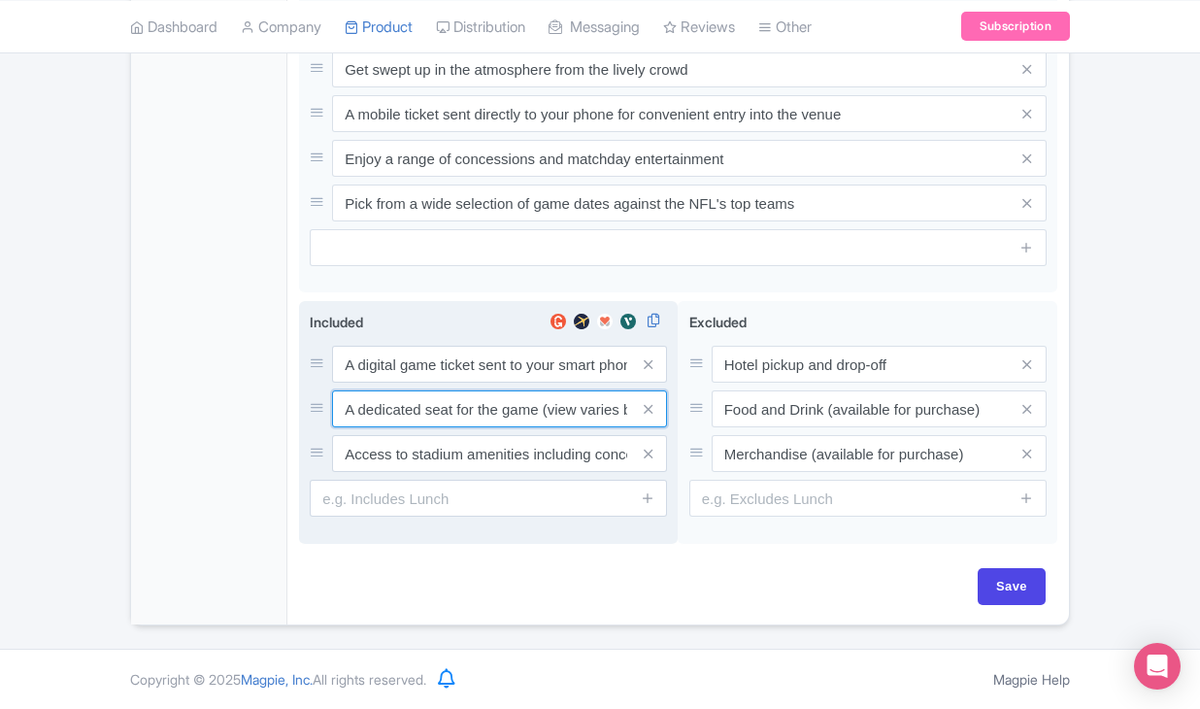
click at [432, 383] on input "A dedicated seat for the game (view varies by seat category)" at bounding box center [499, 364] width 335 height 37
click at [433, 383] on input "Access to stadium amenities including concessions and matchday activations" at bounding box center [499, 364] width 335 height 37
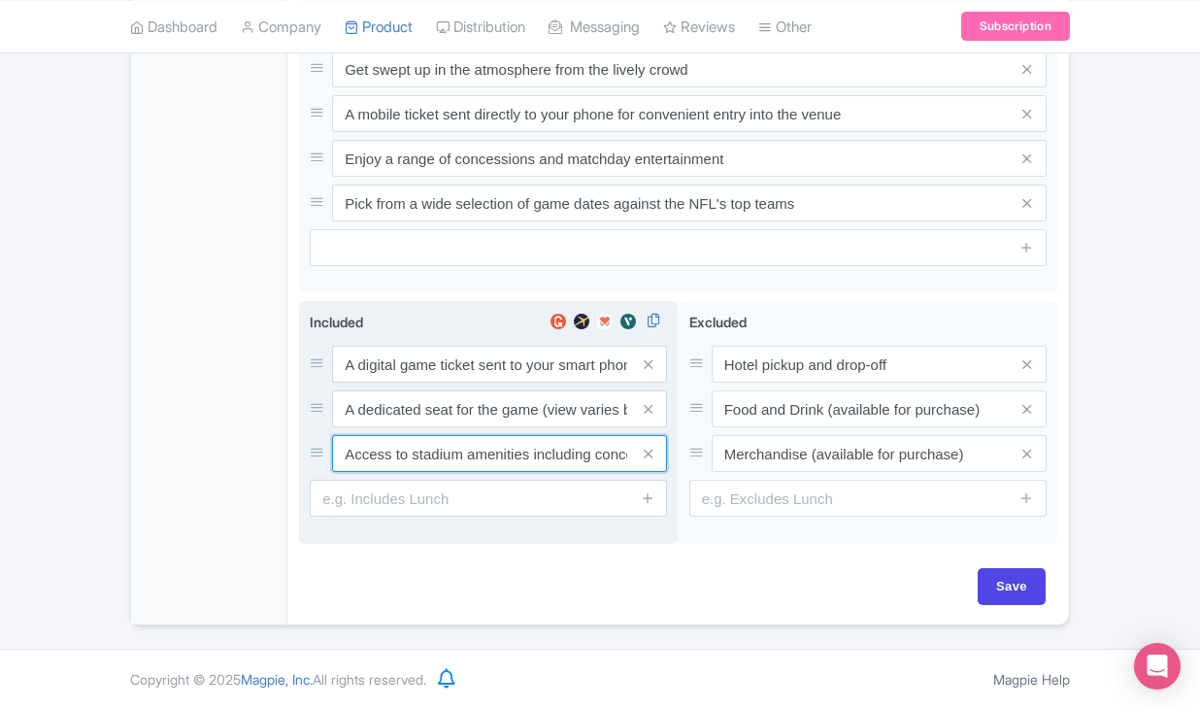
click at [433, 383] on input "Access to stadium amenities including concessions and matchday activations" at bounding box center [499, 364] width 335 height 37
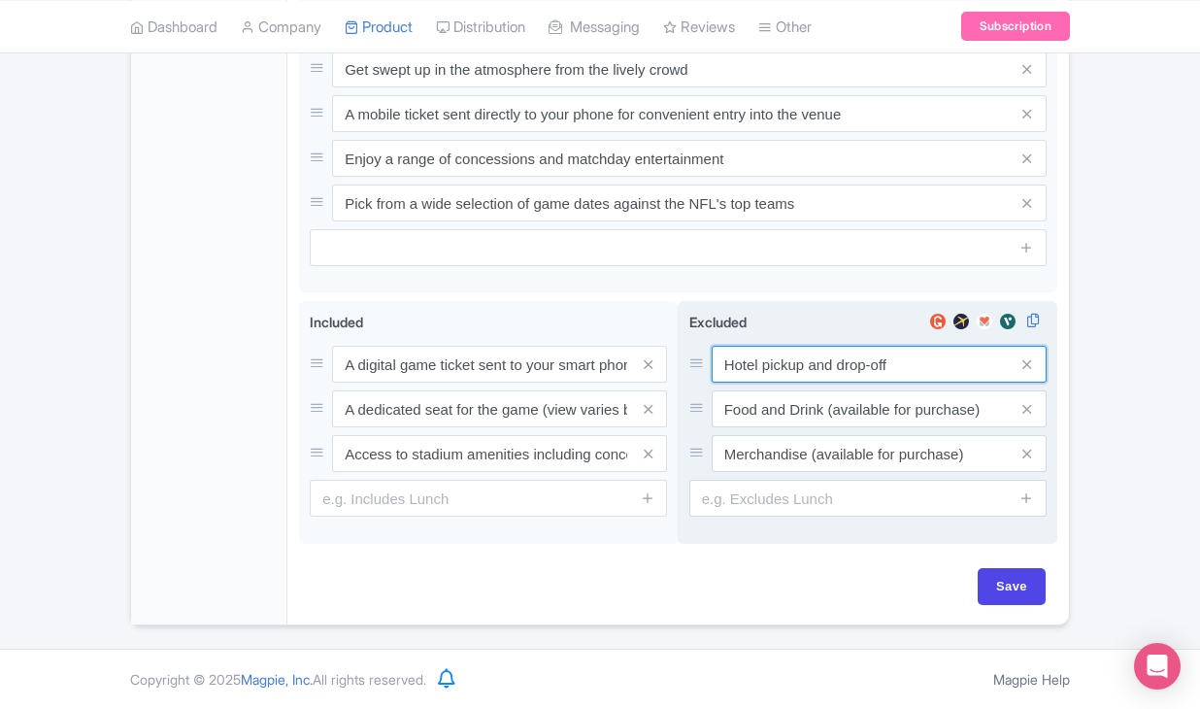
click at [767, 360] on input "Hotel pickup and drop-off" at bounding box center [879, 364] width 335 height 37
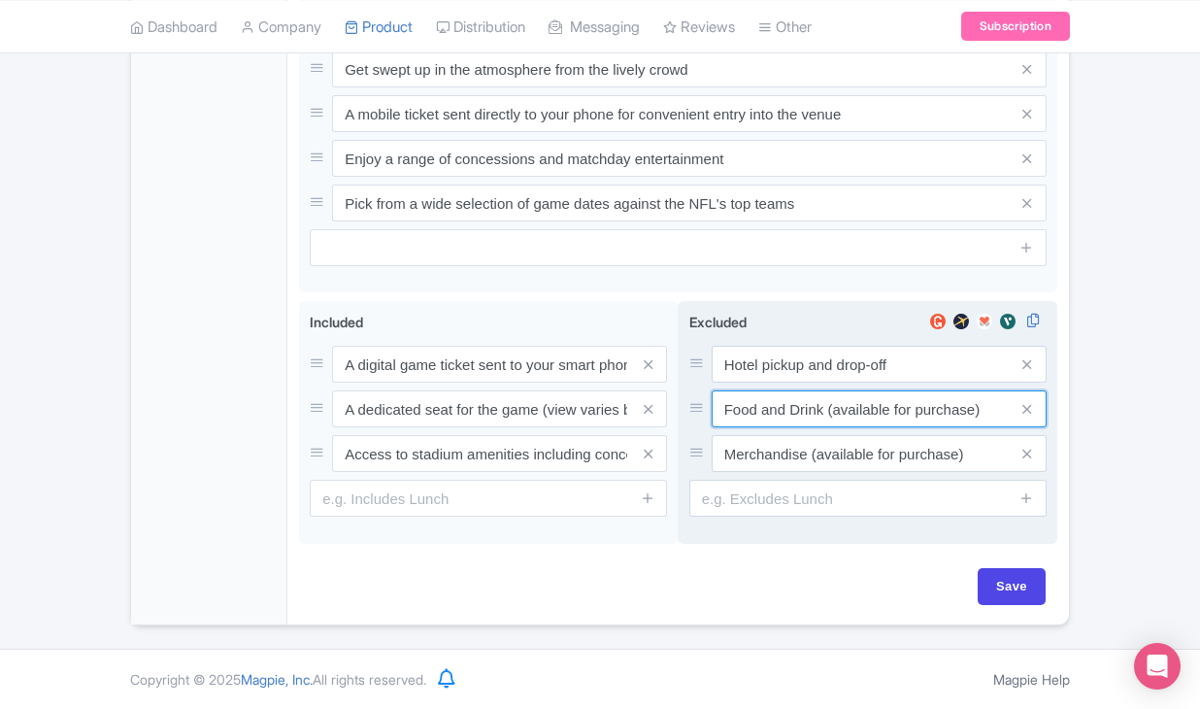
click at [822, 383] on input "Food and Drink (available for purchase)" at bounding box center [879, 364] width 335 height 37
click at [749, 383] on input "Merchandise (available for purchase)" at bounding box center [879, 364] width 335 height 37
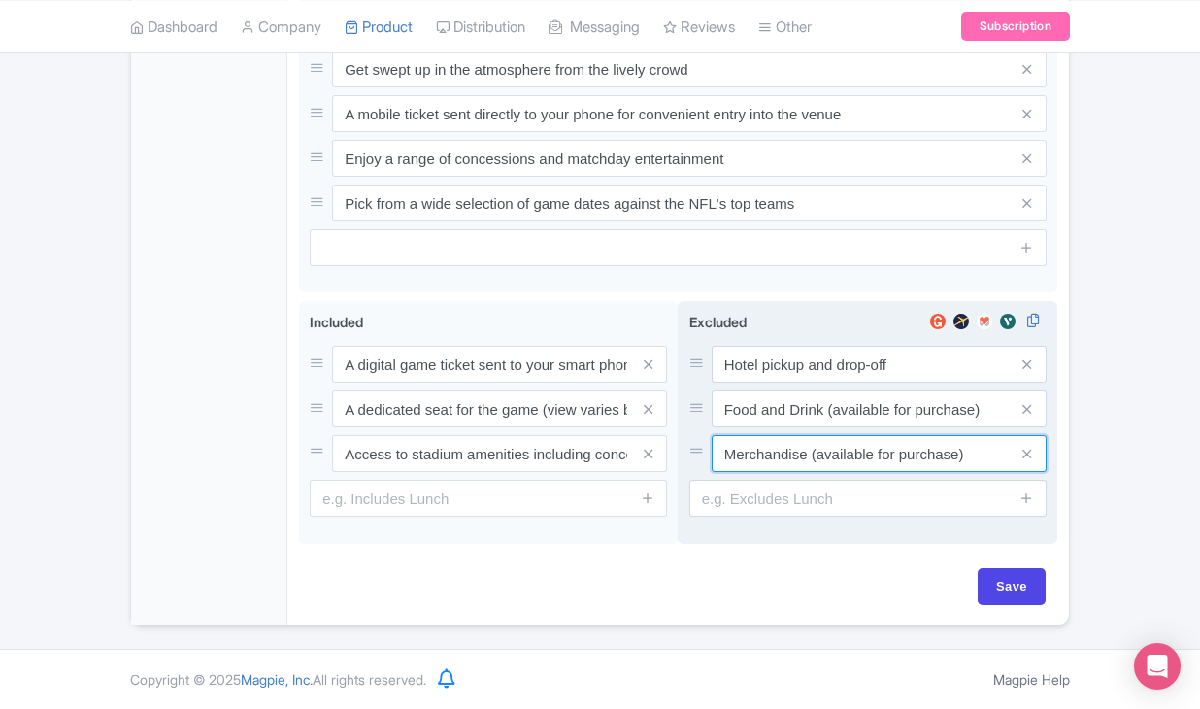
click at [749, 383] on input "Merchandise (available for purchase)" at bounding box center [879, 364] width 335 height 37
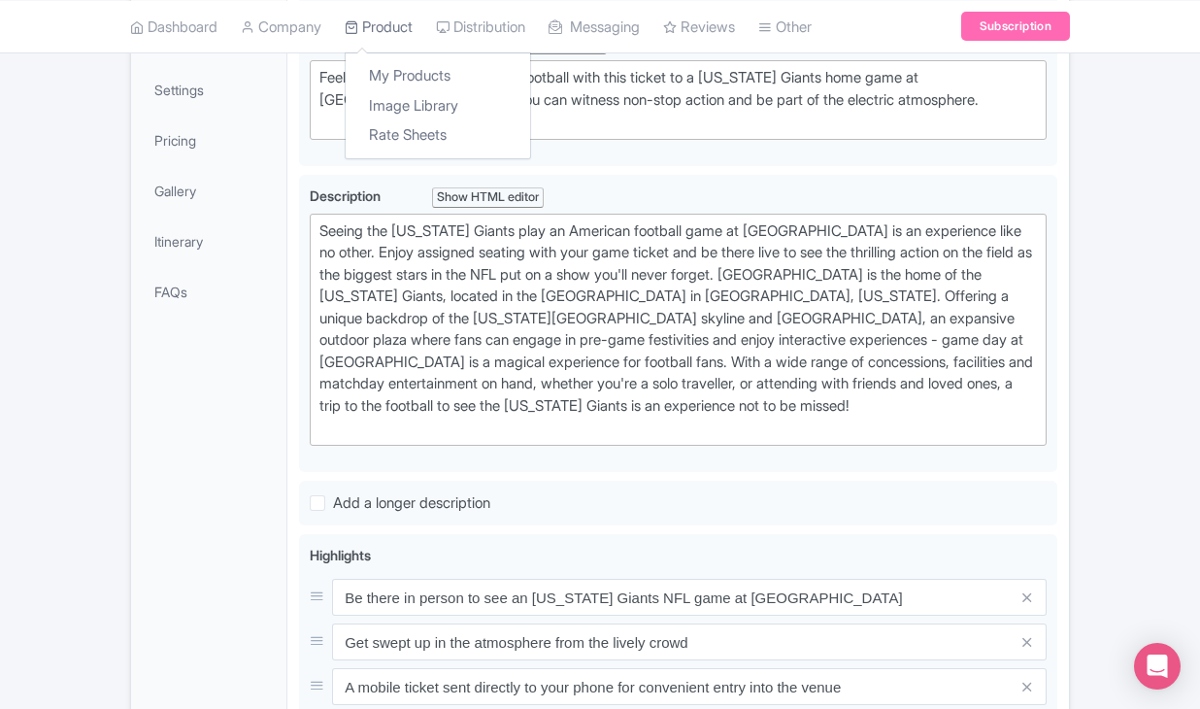
scroll to position [417, 0]
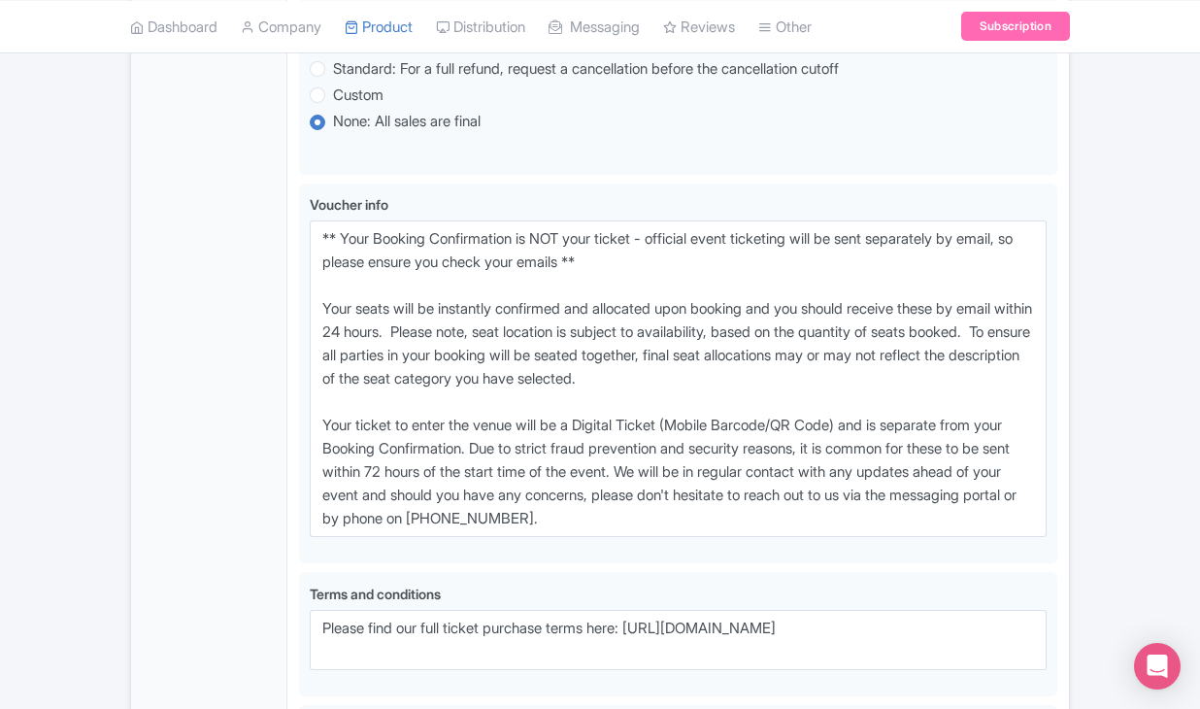
scroll to position [1253, 0]
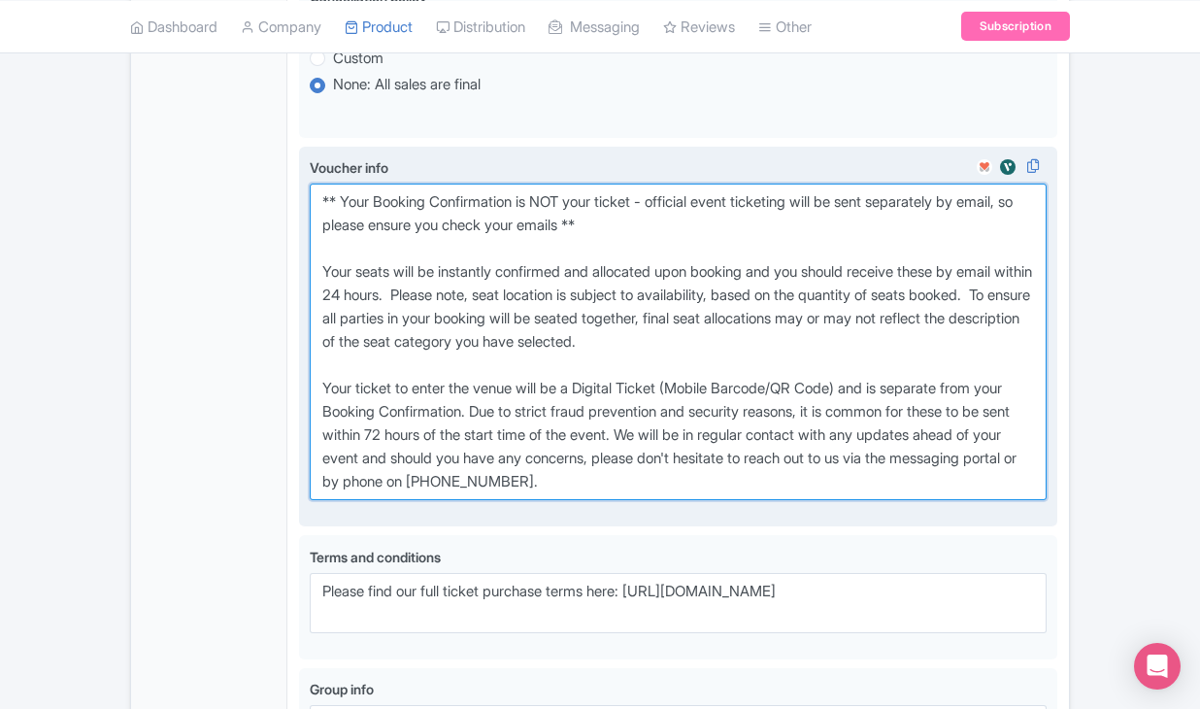
drag, startPoint x: 320, startPoint y: 270, endPoint x: 743, endPoint y: 542, distance: 502.3
click at [743, 500] on textarea "** Your Booking Confirmation is NOT your ticket - official event ticketing will…" at bounding box center [678, 342] width 737 height 317
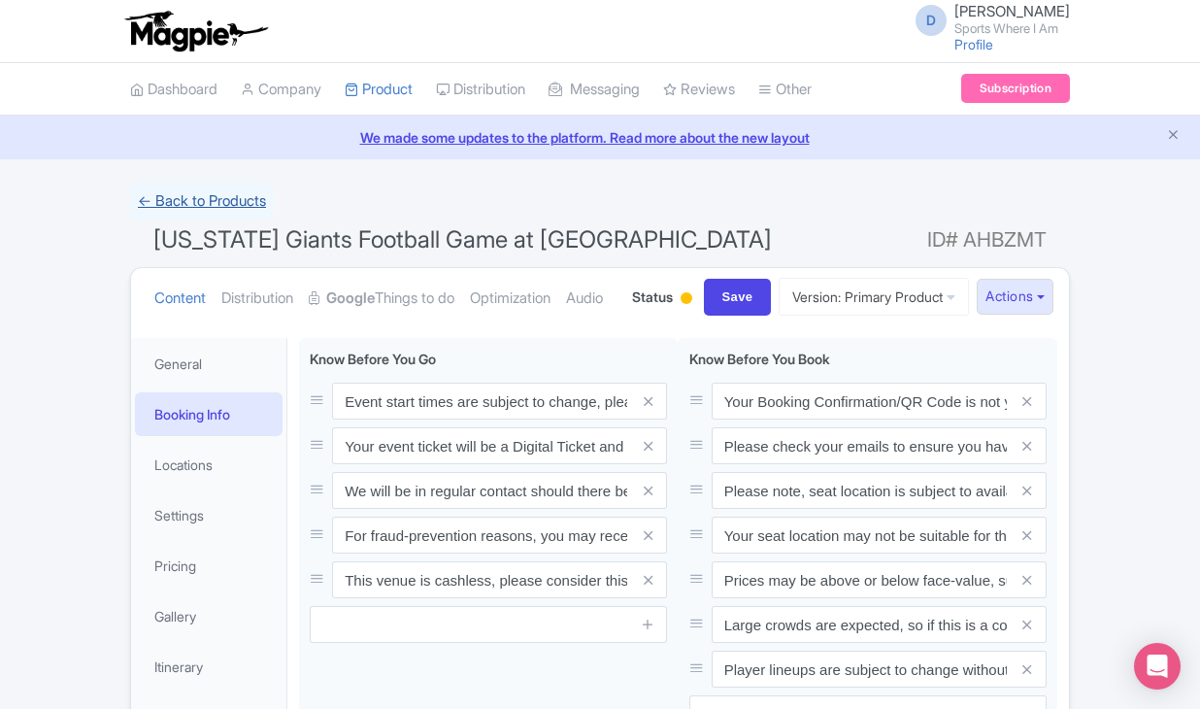
scroll to position [0, 0]
click at [189, 192] on link "← Back to Products" at bounding box center [202, 202] width 144 height 38
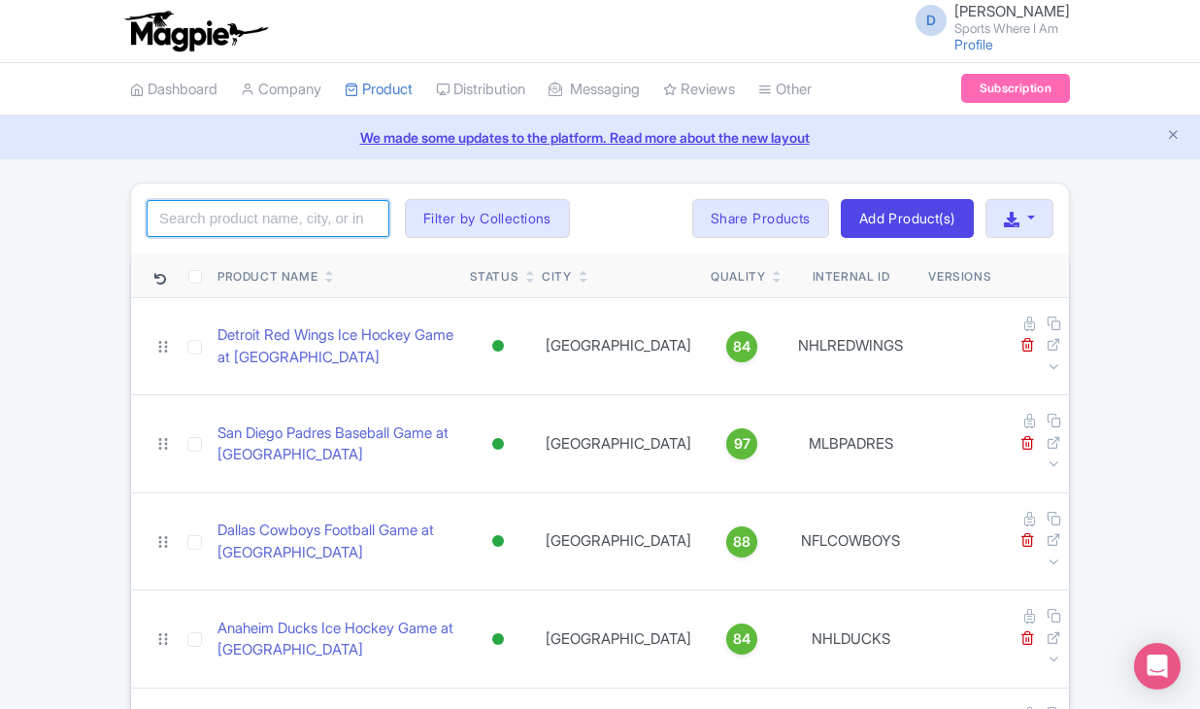
click at [192, 235] on input "search" at bounding box center [268, 218] width 243 height 37
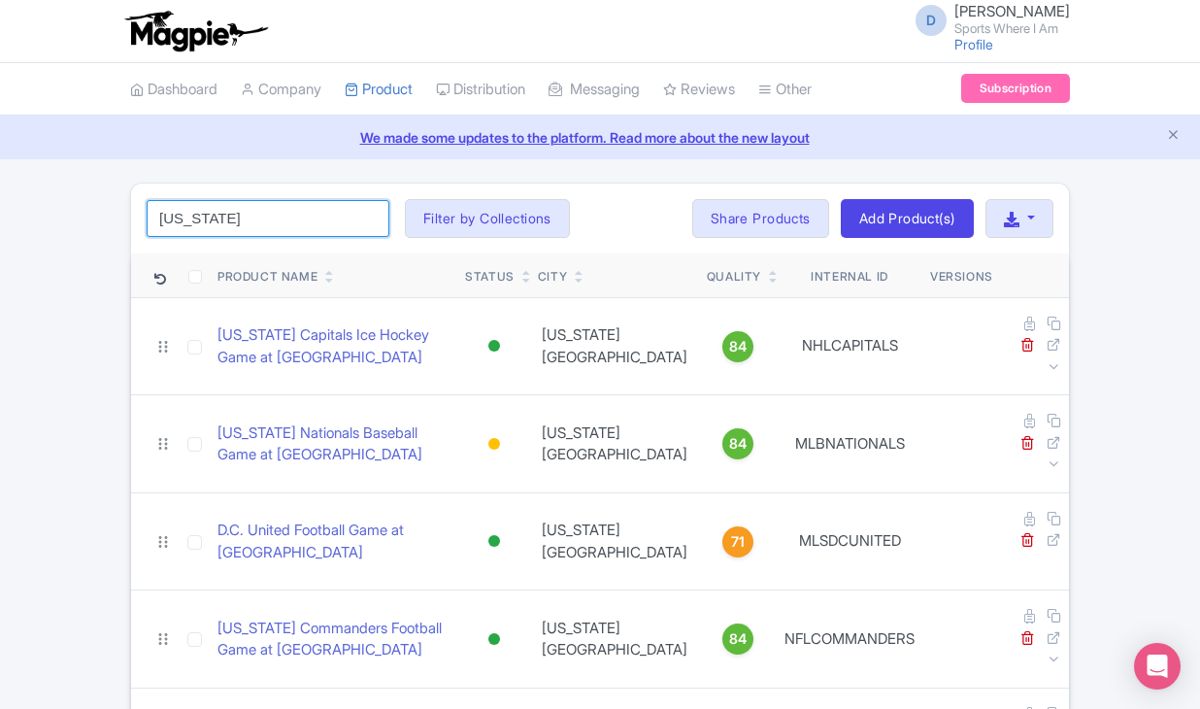
type input "[US_STATE]"
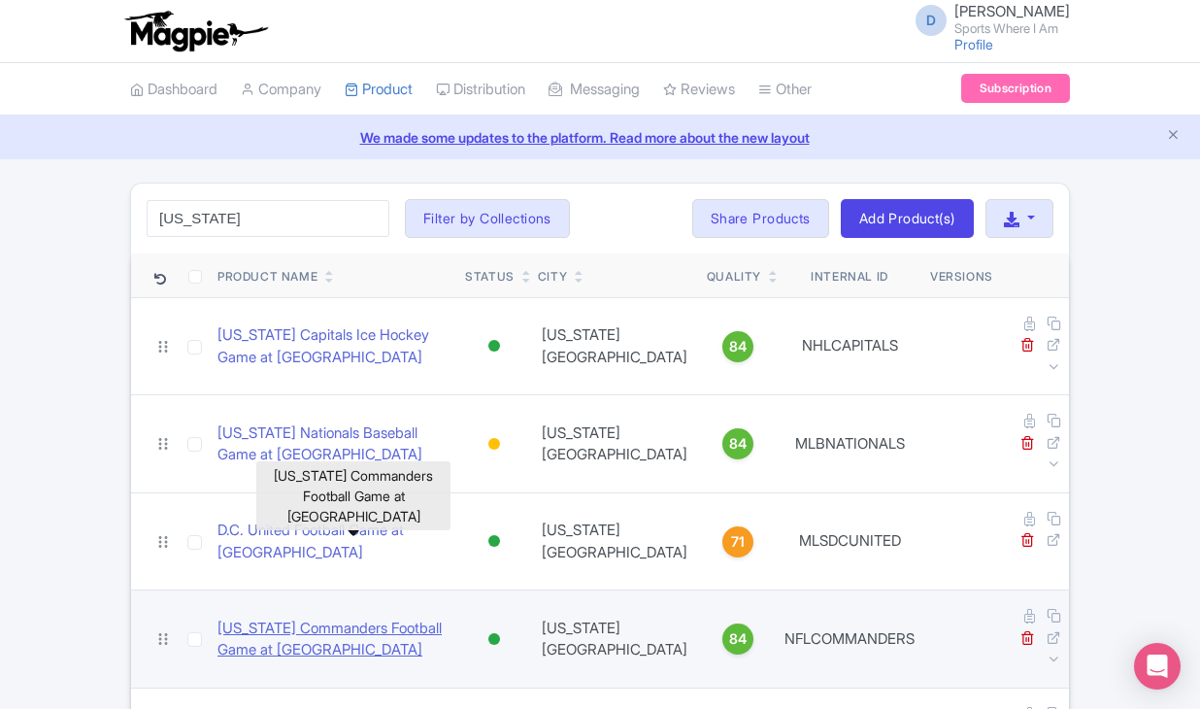
drag, startPoint x: 187, startPoint y: 251, endPoint x: 277, endPoint y: 561, distance: 322.4
click at [277, 618] on link "[US_STATE] Commanders Football Game at [GEOGRAPHIC_DATA]" at bounding box center [334, 640] width 232 height 44
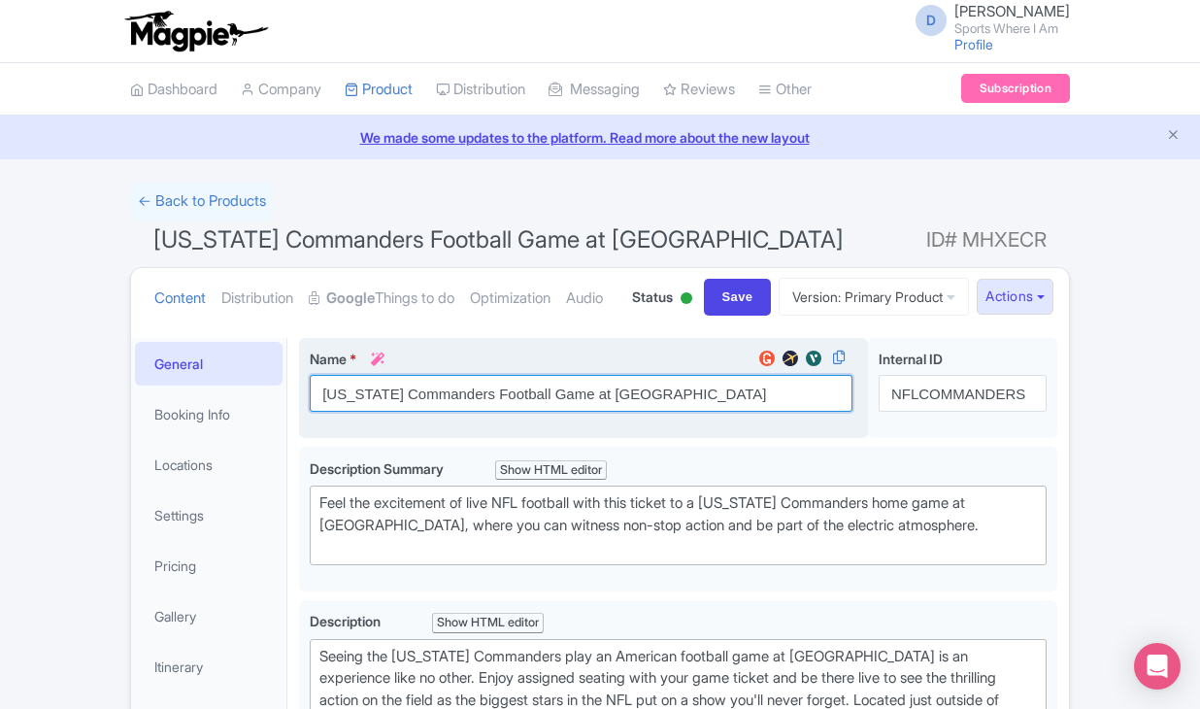
click at [340, 412] on input "[US_STATE] Commanders Football Game at [GEOGRAPHIC_DATA]" at bounding box center [581, 393] width 543 height 37
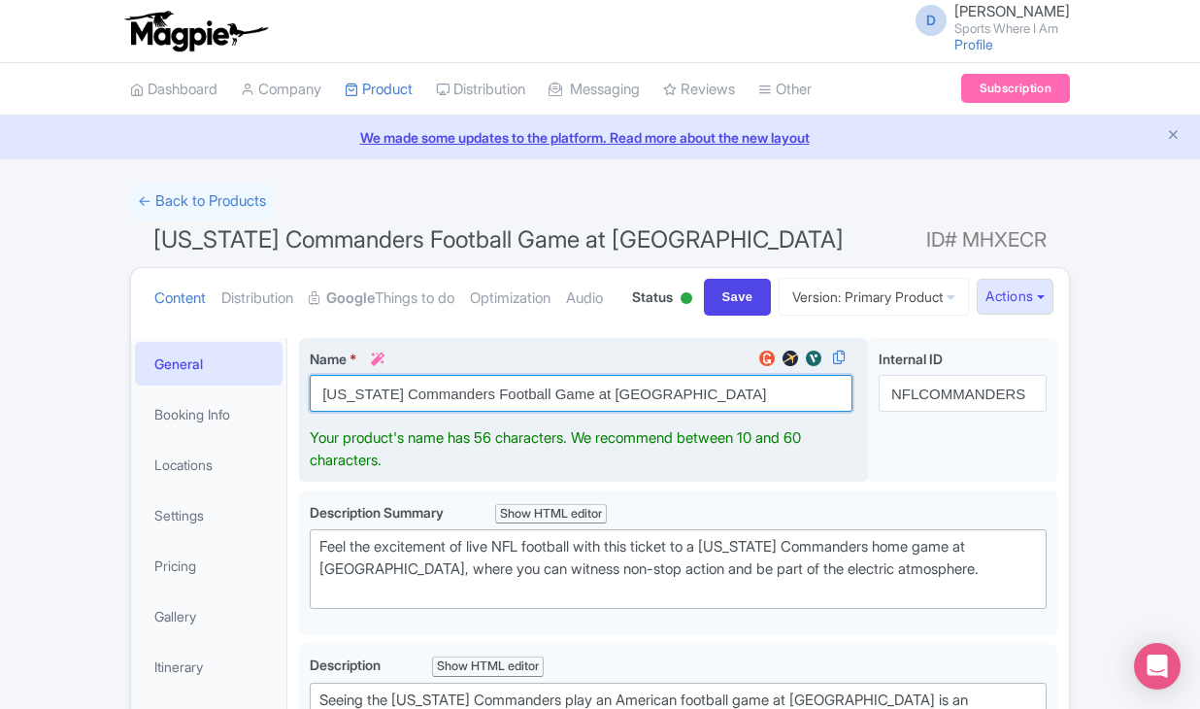
click at [340, 412] on input "[US_STATE] Commanders Football Game at [GEOGRAPHIC_DATA]" at bounding box center [581, 393] width 543 height 37
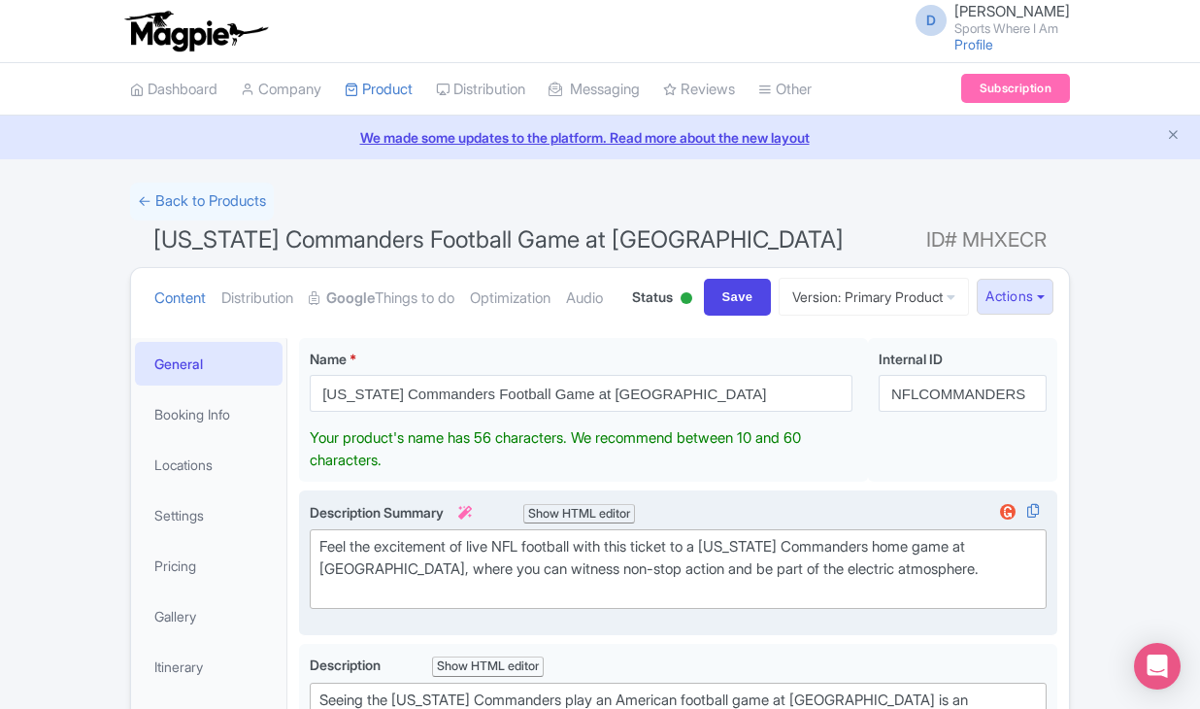
click at [416, 602] on div "Feel the excitement of live NFL football with this ticket to a [US_STATE] Comma…" at bounding box center [678, 569] width 718 height 66
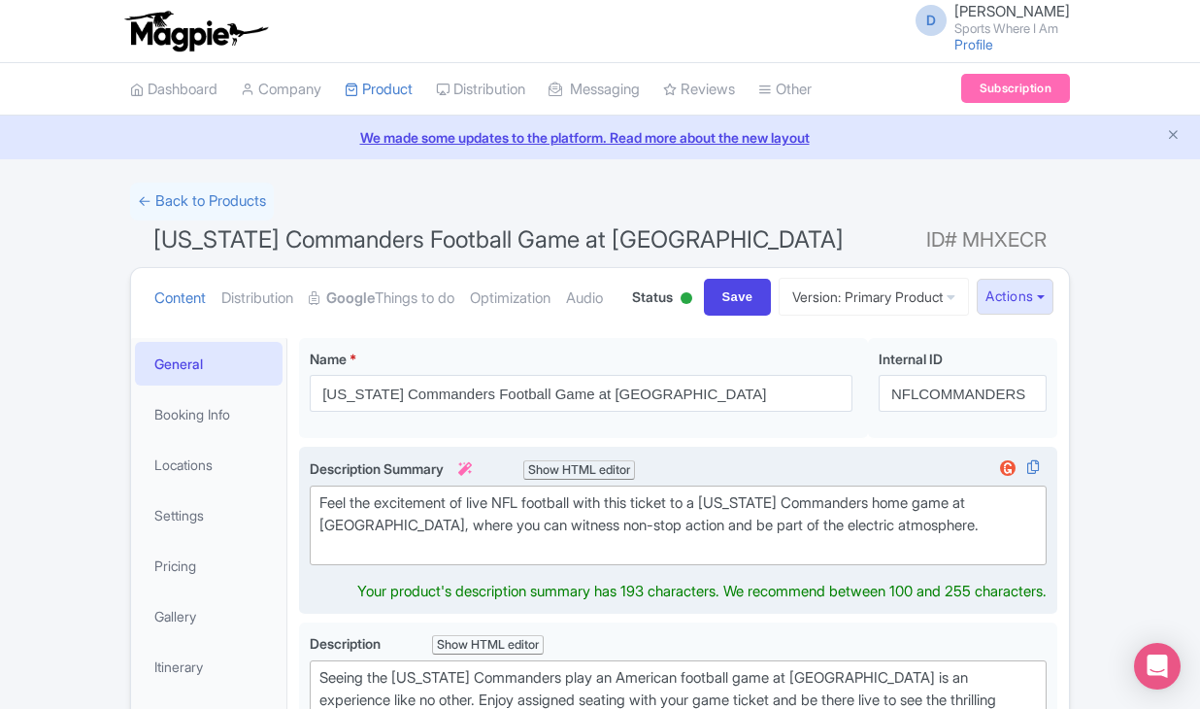
click at [416, 558] on div "Feel the excitement of live NFL football with this ticket to a [US_STATE] Comma…" at bounding box center [678, 525] width 718 height 66
click at [418, 558] on div "Feel the excitement of live NFL football with this ticket to a [US_STATE] Comma…" at bounding box center [678, 525] width 718 height 66
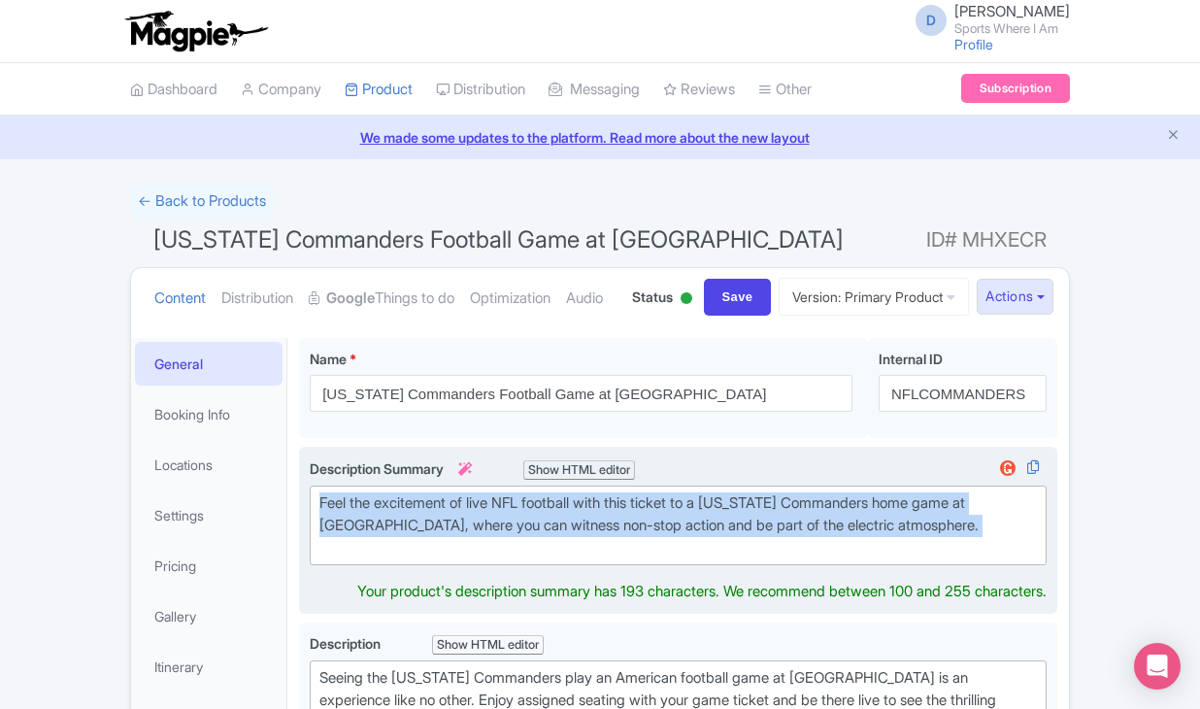
click at [418, 558] on div "Feel the excitement of live NFL football with this ticket to a [US_STATE] Comma…" at bounding box center [678, 525] width 718 height 66
type trix-editor "<div>Feel the excitement of live NFL football with this ticket to a [US_STATE] …"
copy div "Feel the excitement of live NFL football with this ticket to a [US_STATE] Comma…"
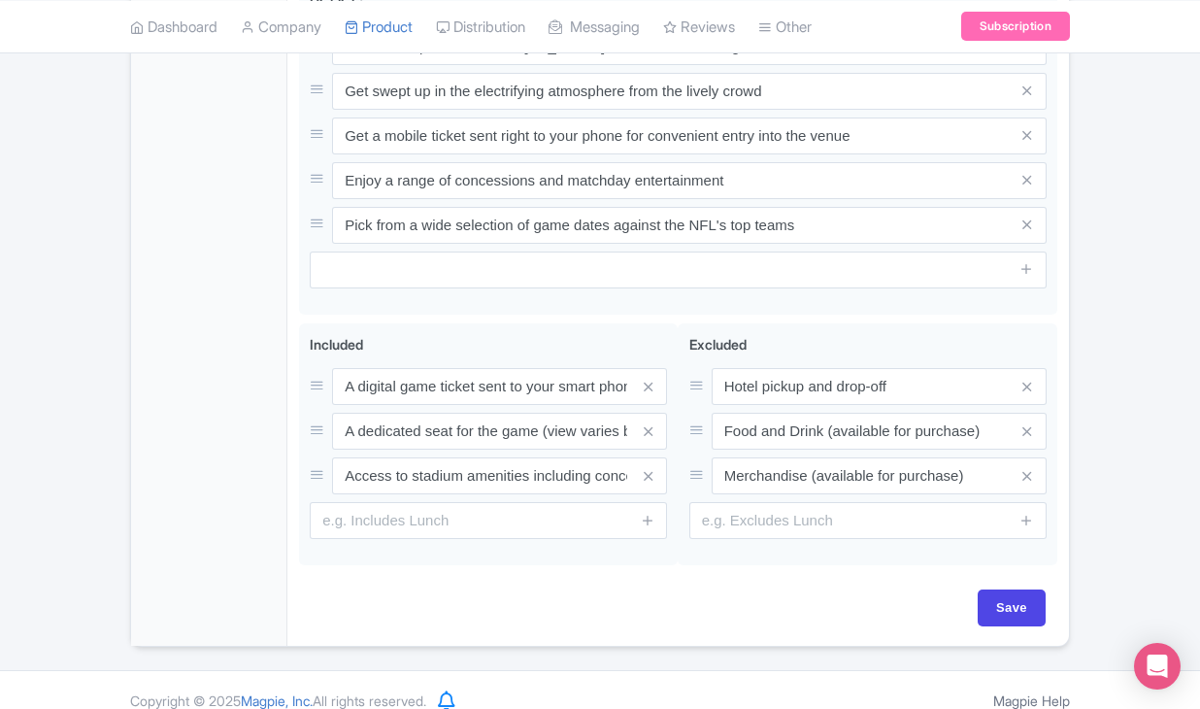
scroll to position [956, 0]
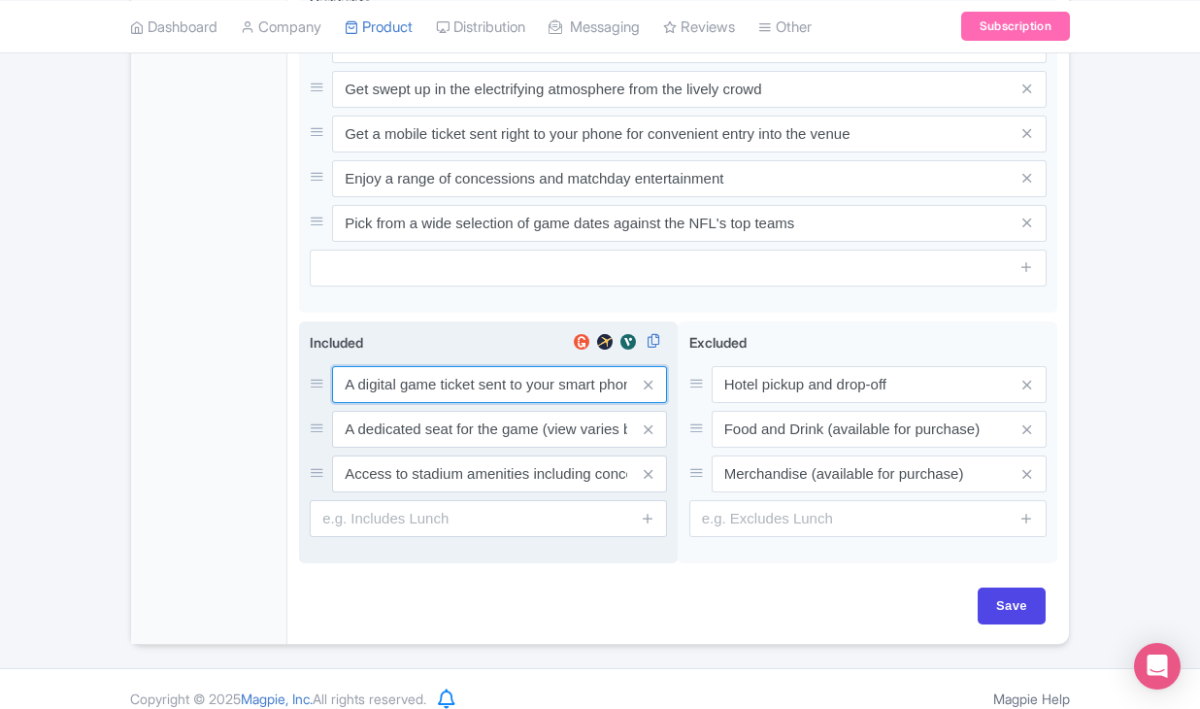
click at [436, 447] on div "A digital game ticket sent to your smart phone A dedicated seat for the game (v…" at bounding box center [488, 429] width 357 height 126
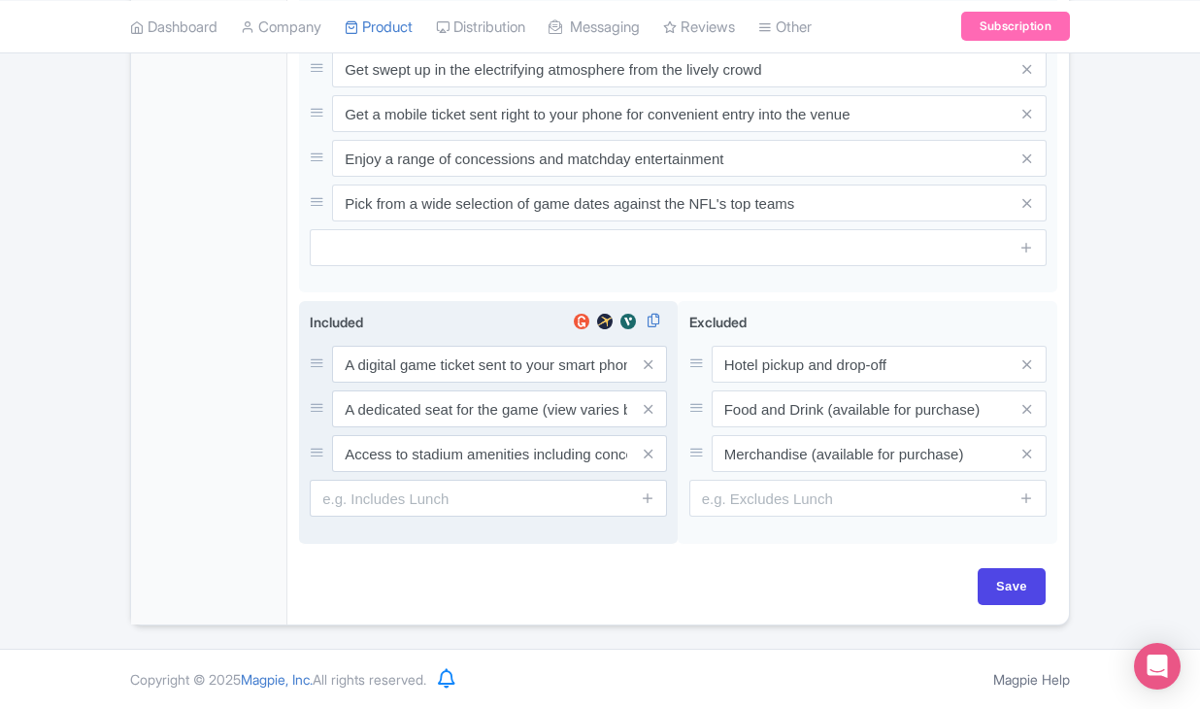
click at [436, 447] on div "A digital game ticket sent to your smart phone A dedicated seat for the game (v…" at bounding box center [488, 409] width 357 height 126
click at [431, 383] on input "A digital game ticket sent to your smart phone" at bounding box center [499, 364] width 335 height 37
click at [421, 383] on input "A dedicated seat for the game (view varies by seat category)" at bounding box center [499, 364] width 335 height 37
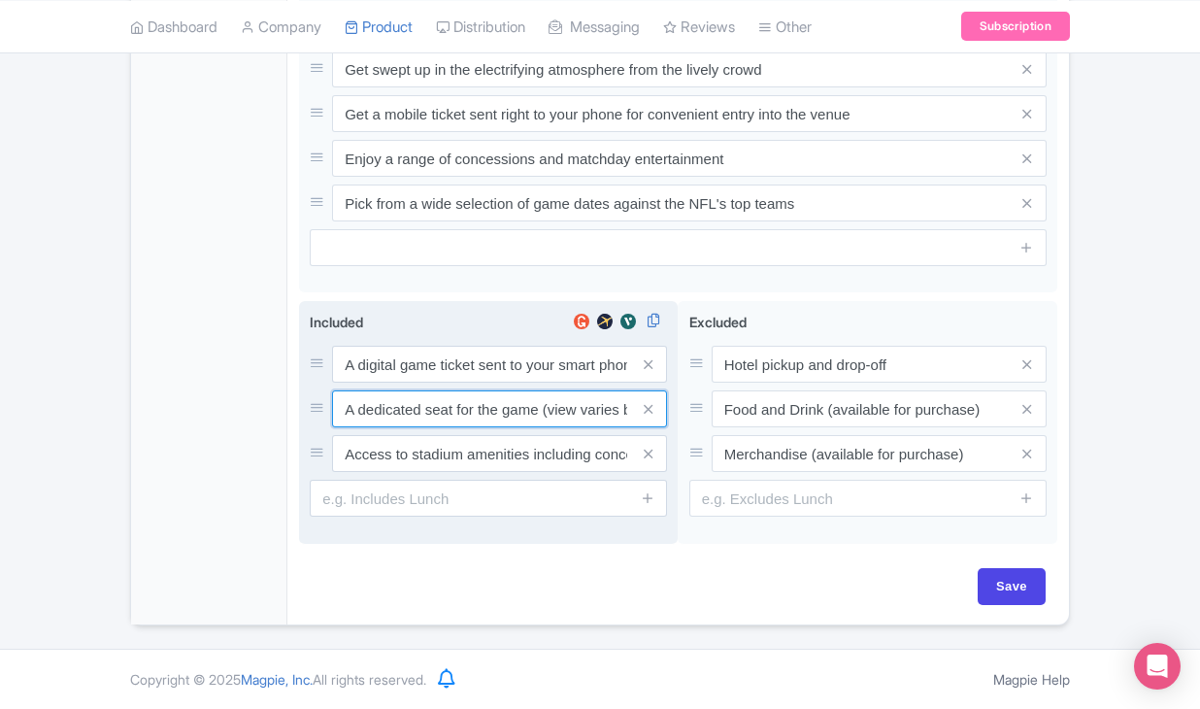
click at [421, 383] on input "A dedicated seat for the game (view varies by seat category)" at bounding box center [499, 364] width 335 height 37
click at [463, 383] on input "Access to stadium amenities including concessions and matchday activations" at bounding box center [499, 364] width 335 height 37
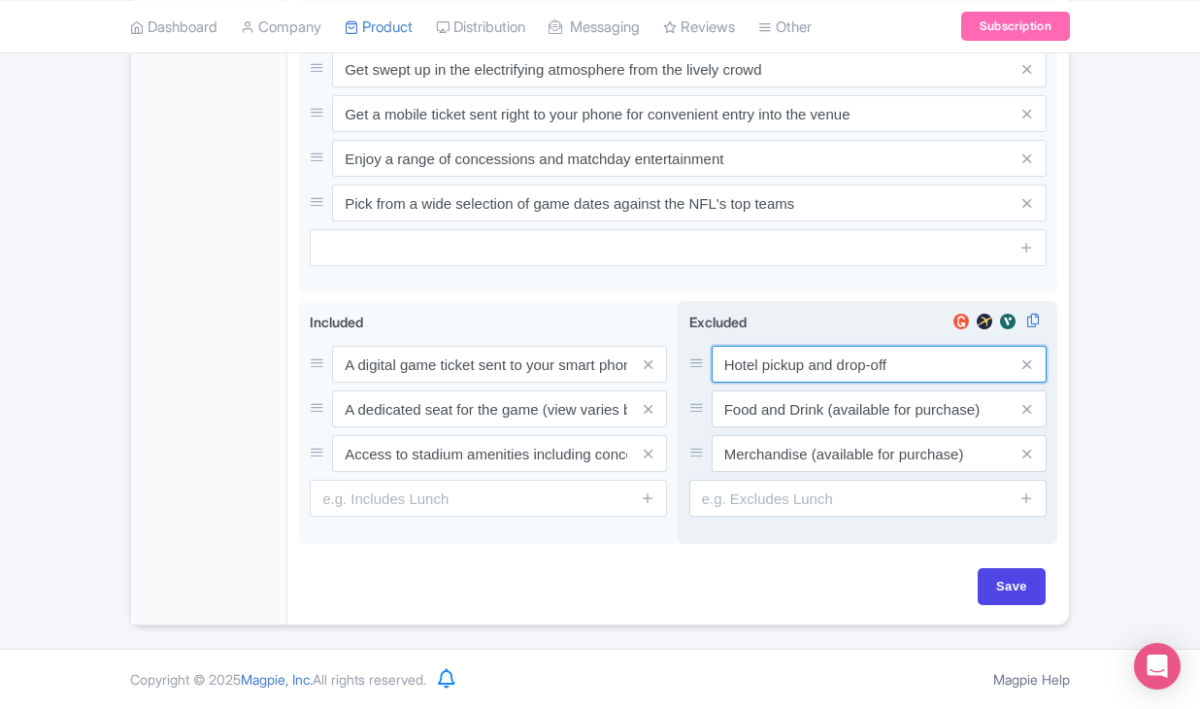
click at [753, 383] on input "Hotel pickup and drop-off" at bounding box center [879, 364] width 335 height 37
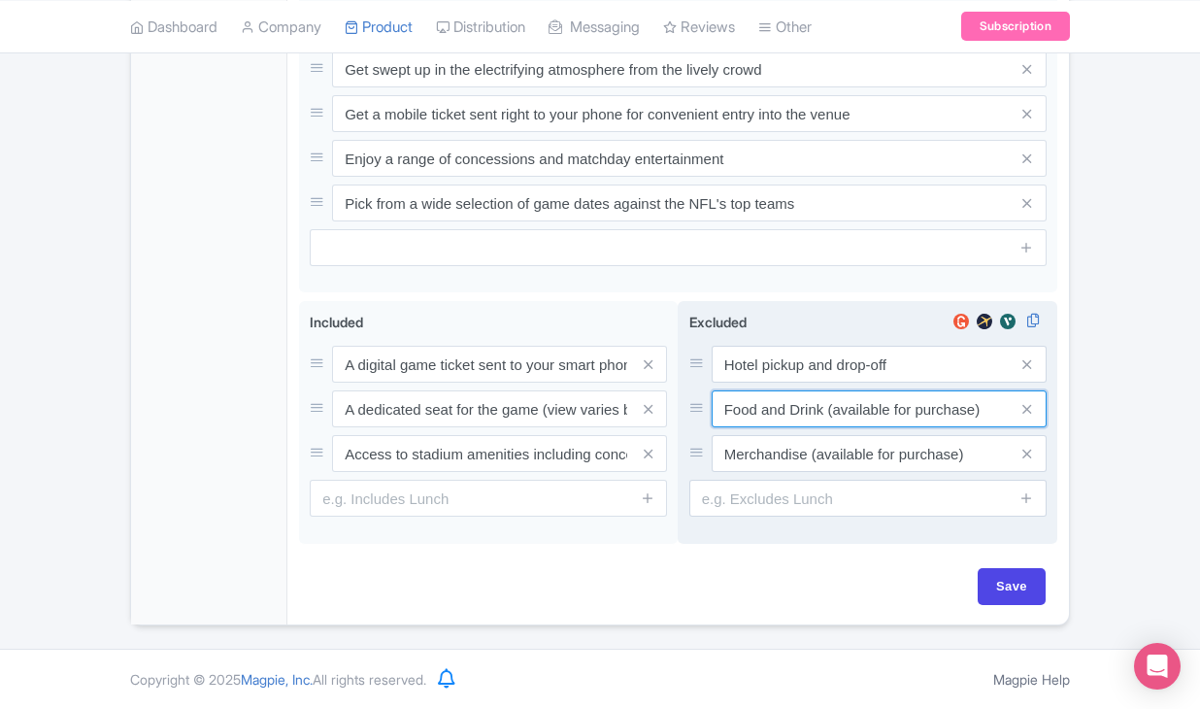
click at [875, 383] on input "Food and Drink (available for purchase)" at bounding box center [879, 364] width 335 height 37
click at [771, 383] on input "Merchandise (available for purchase)" at bounding box center [879, 364] width 335 height 37
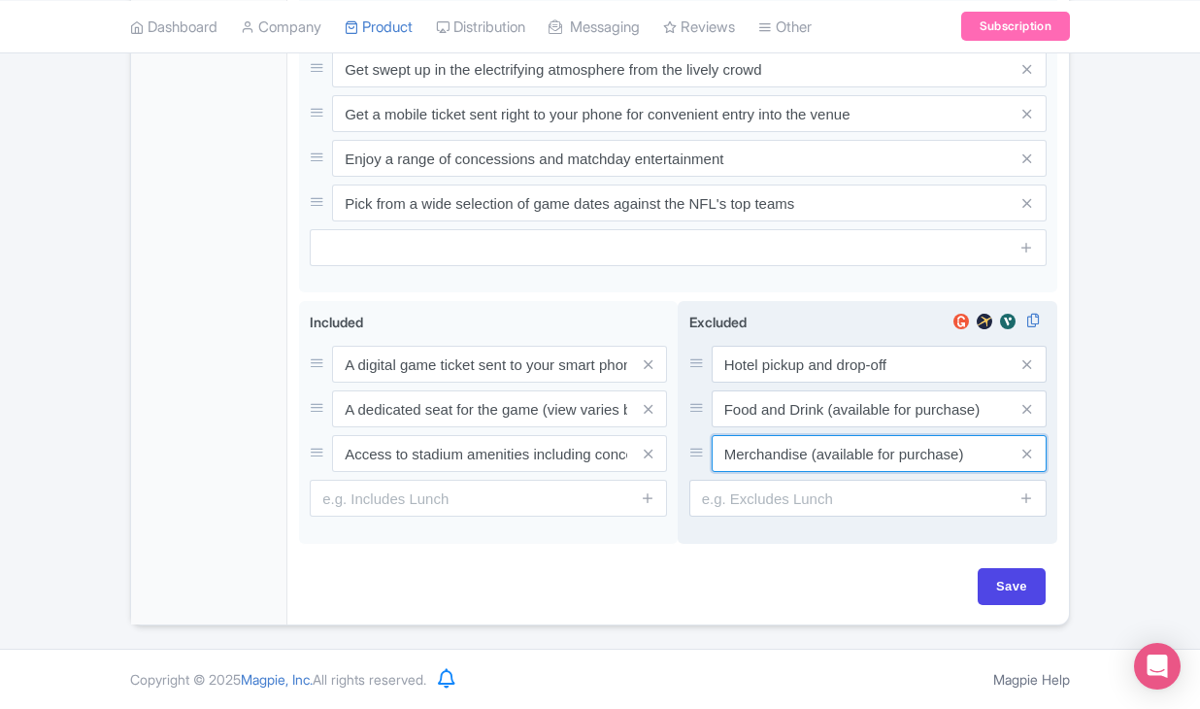
click at [771, 383] on input "Merchandise (available for purchase)" at bounding box center [879, 364] width 335 height 37
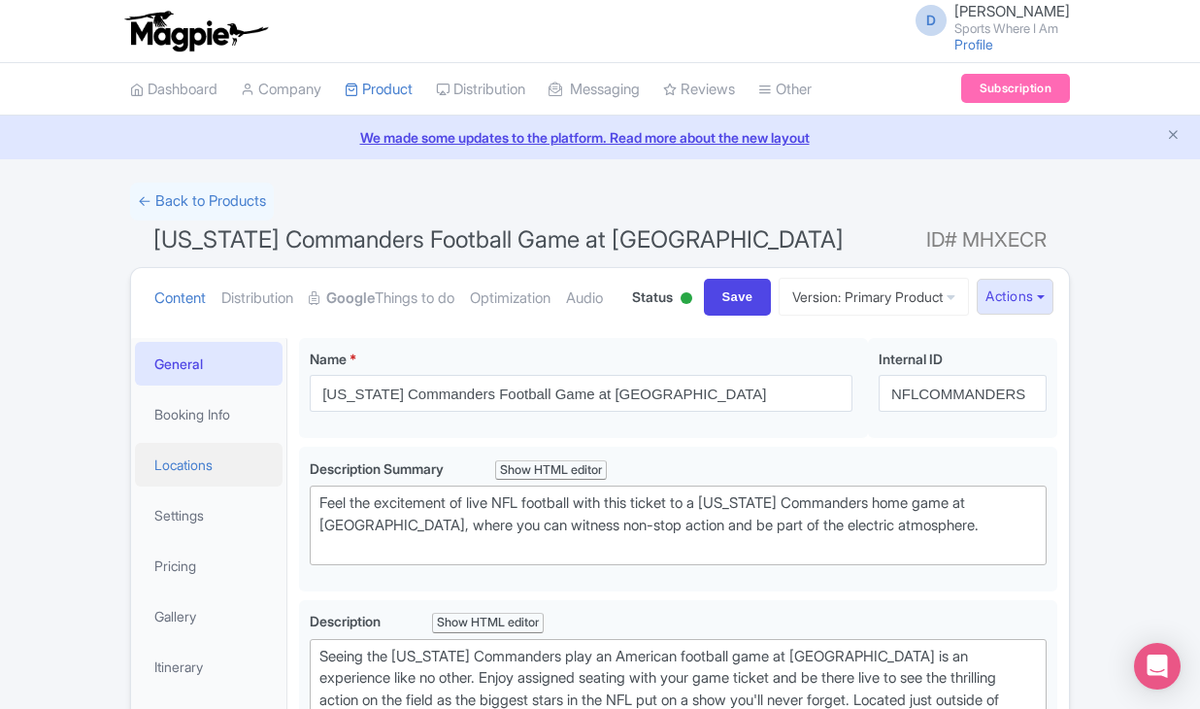
scroll to position [0, 0]
click at [219, 436] on link "Booking Info" at bounding box center [209, 414] width 148 height 44
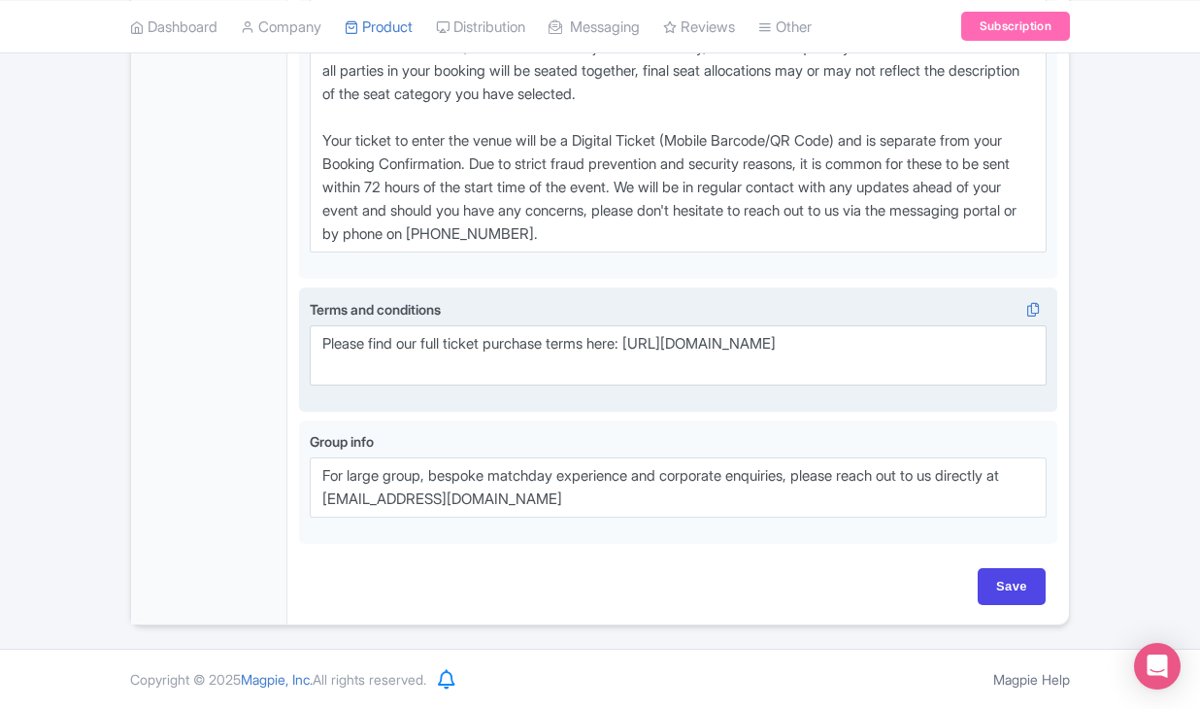
scroll to position [1246, 0]
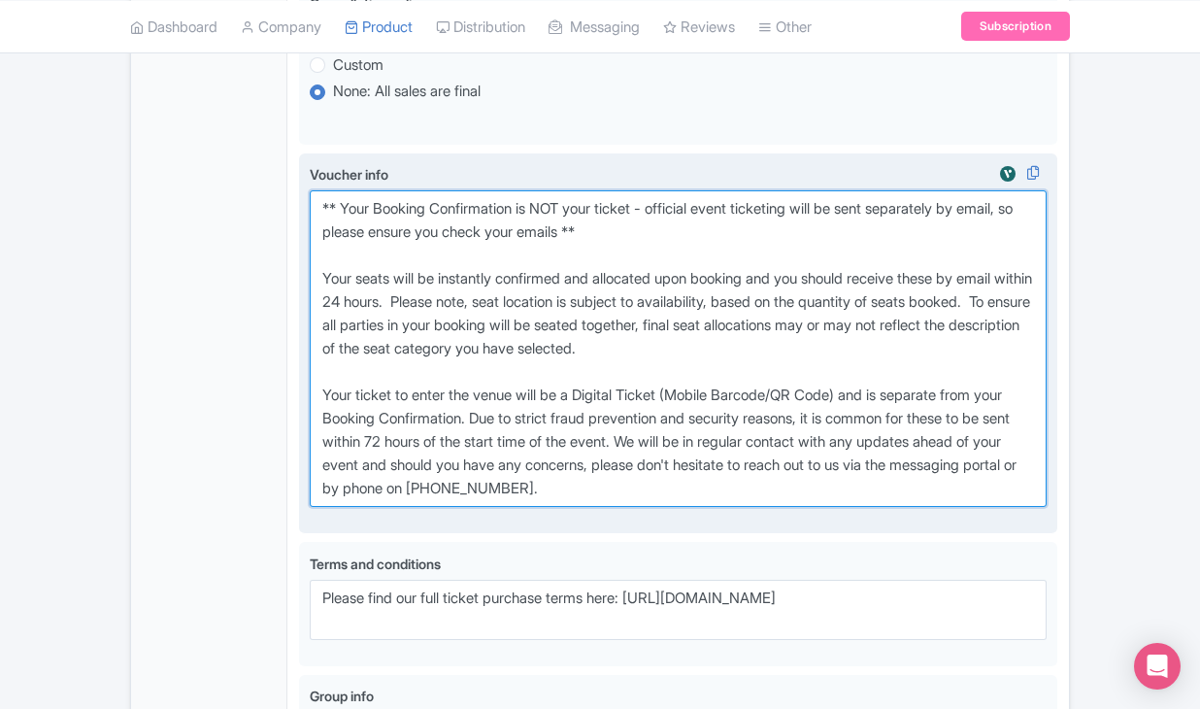
drag, startPoint x: 318, startPoint y: 274, endPoint x: 756, endPoint y: 586, distance: 538.3
click at [756, 522] on div "Voucher info i" at bounding box center [678, 343] width 737 height 358
